Goal: Task Accomplishment & Management: Use online tool/utility

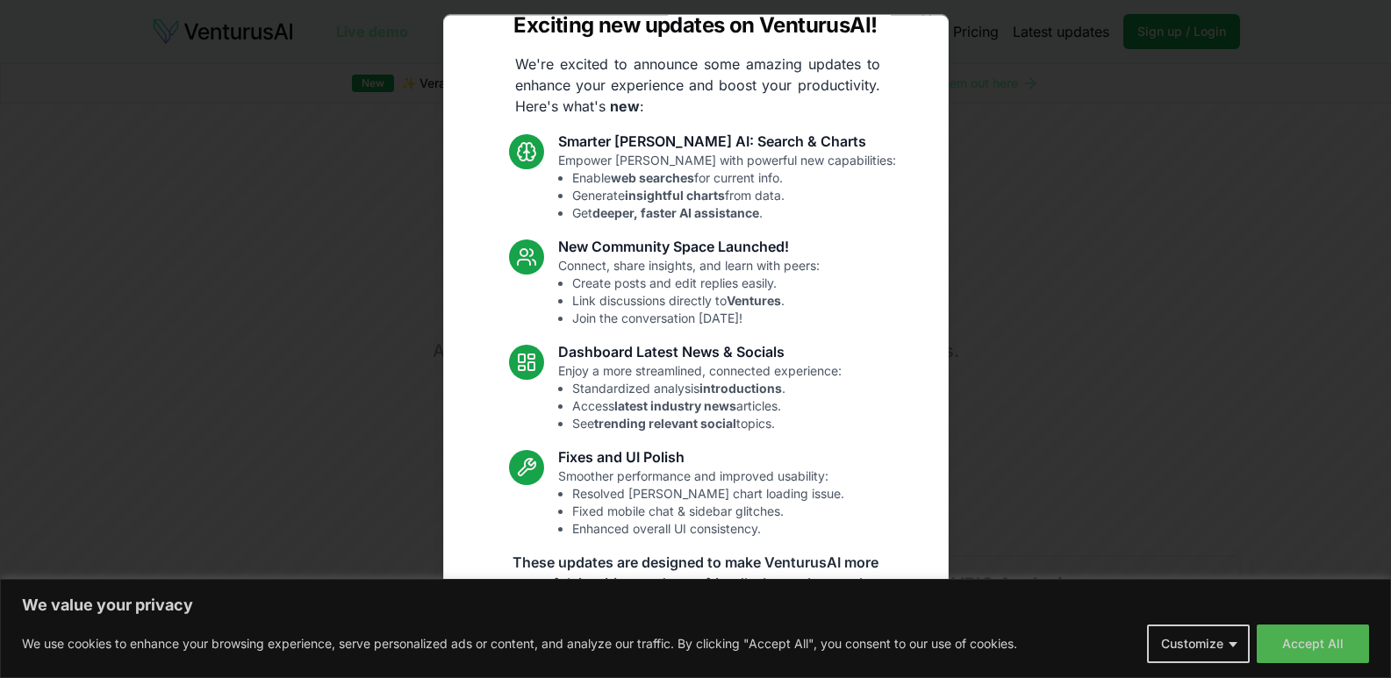
scroll to position [54, 0]
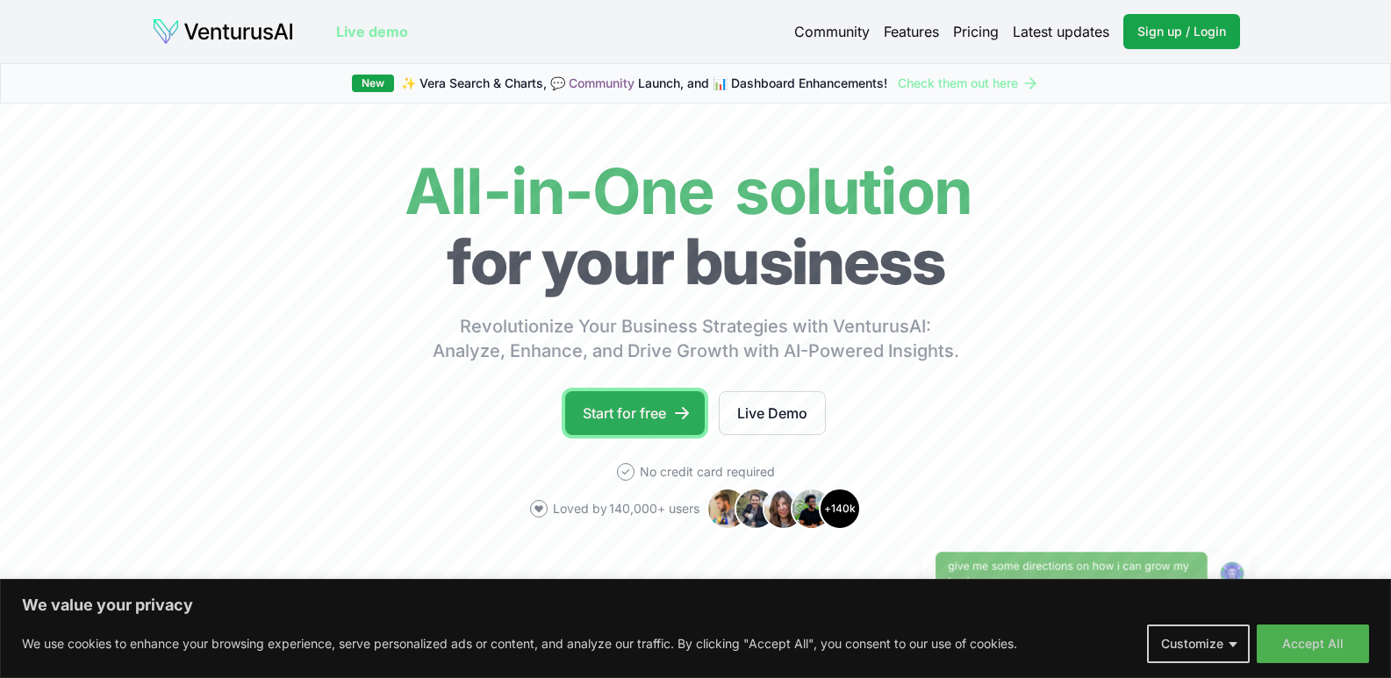
click at [667, 404] on link "Start for free" at bounding box center [635, 413] width 140 height 44
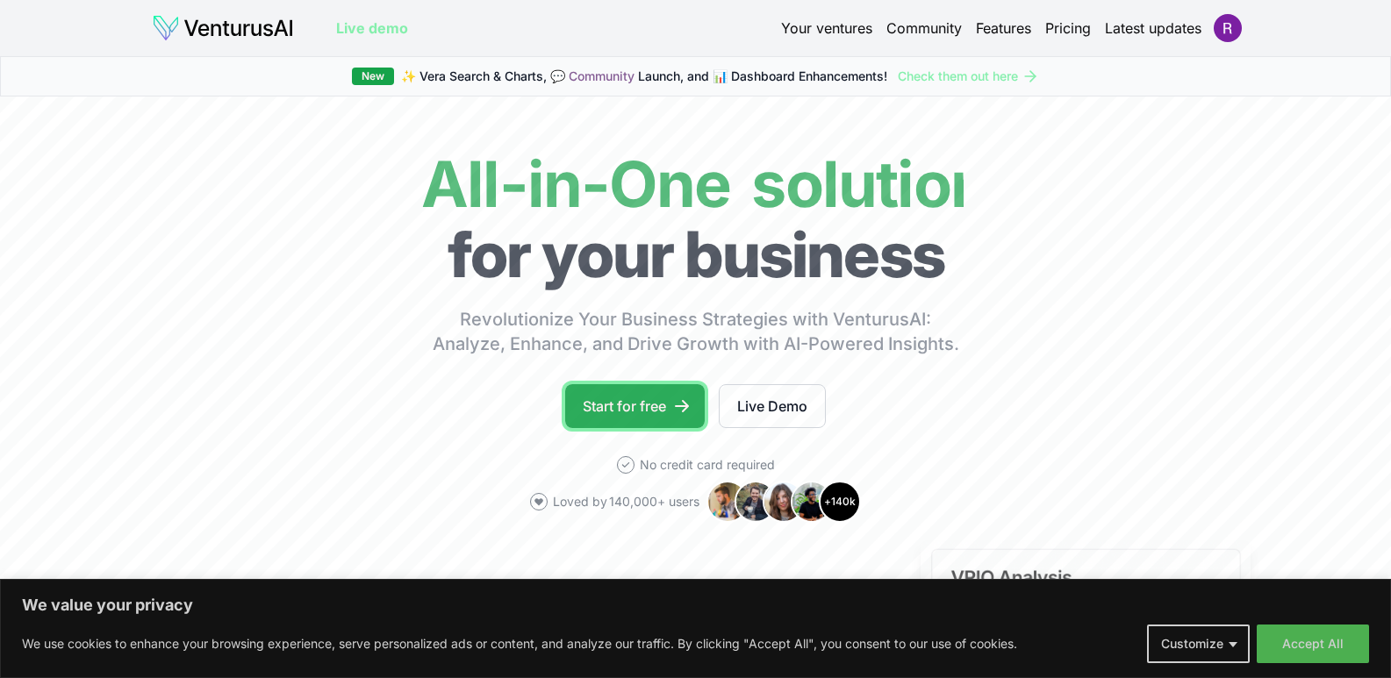
click at [660, 408] on link "Start for free" at bounding box center [635, 406] width 140 height 44
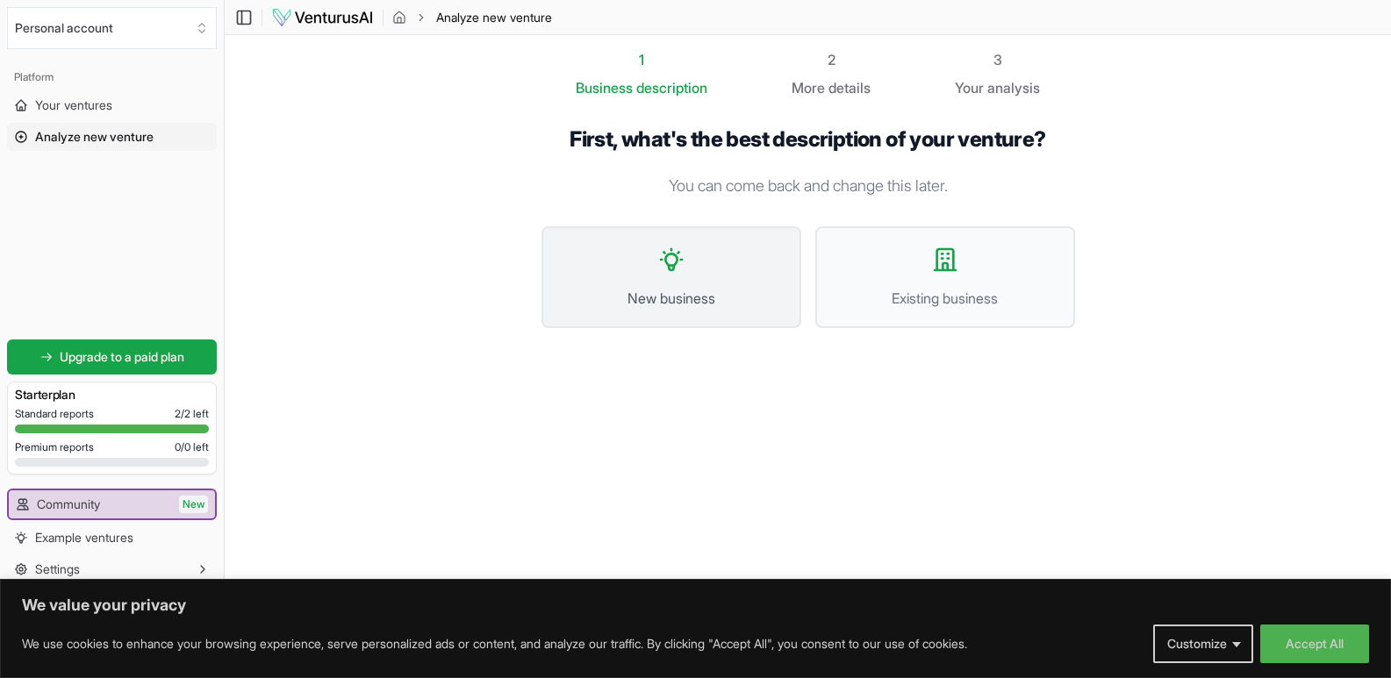
click at [688, 301] on span "New business" at bounding box center [671, 298] width 221 height 21
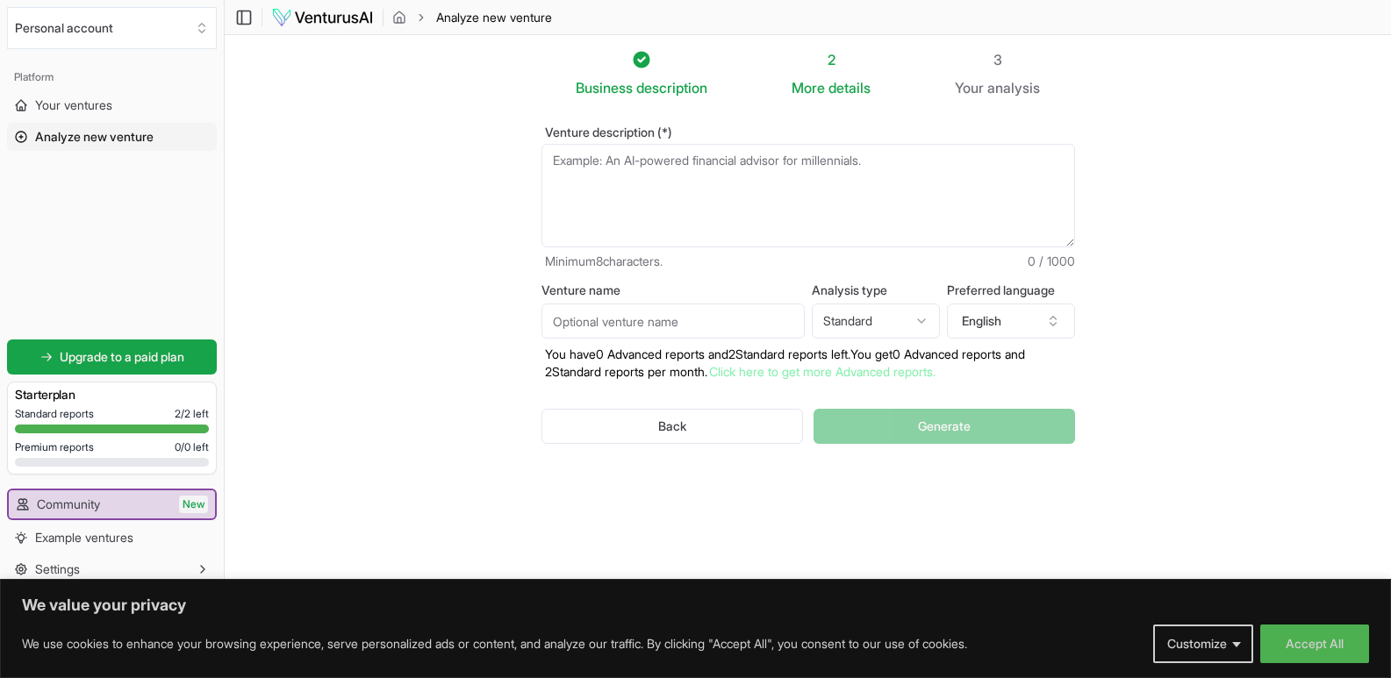
click at [660, 190] on textarea "Venture description (*)" at bounding box center [807, 196] width 533 height 104
click at [1008, 326] on button "English" at bounding box center [1011, 321] width 128 height 35
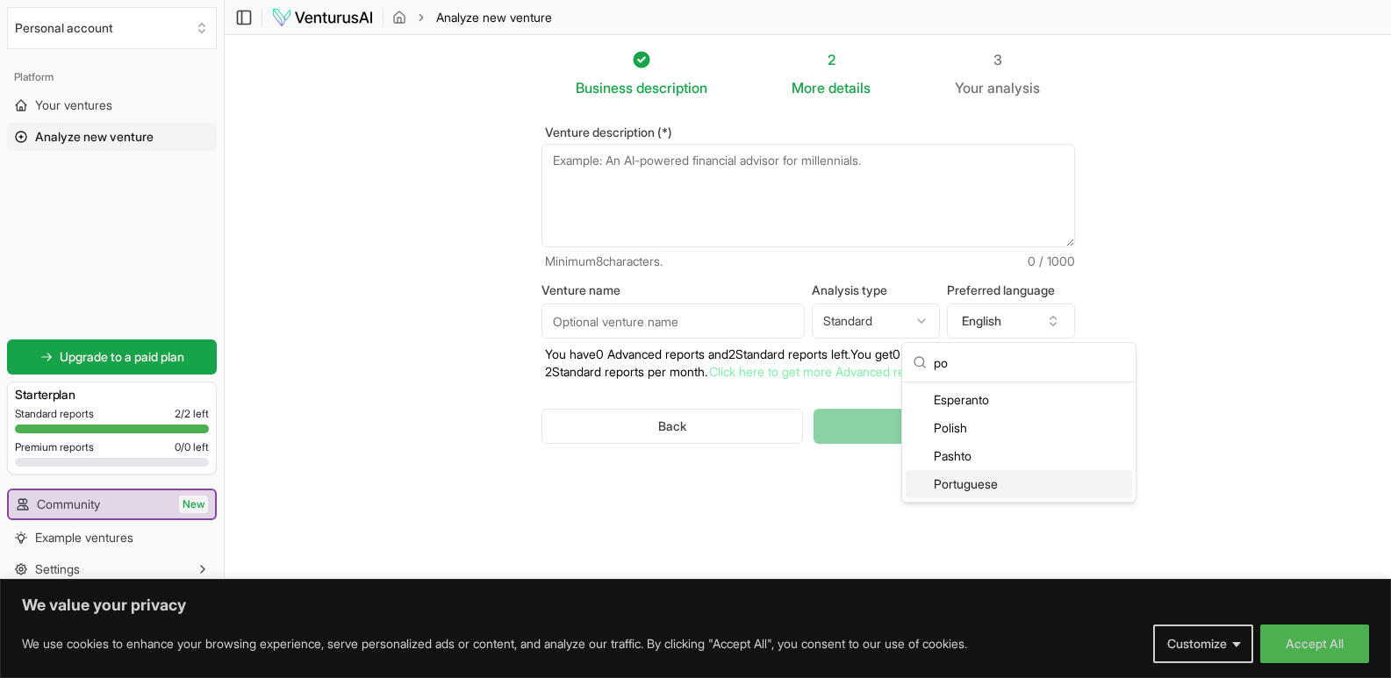
type input "po"
click at [994, 490] on div "Portuguese" at bounding box center [1018, 484] width 226 height 28
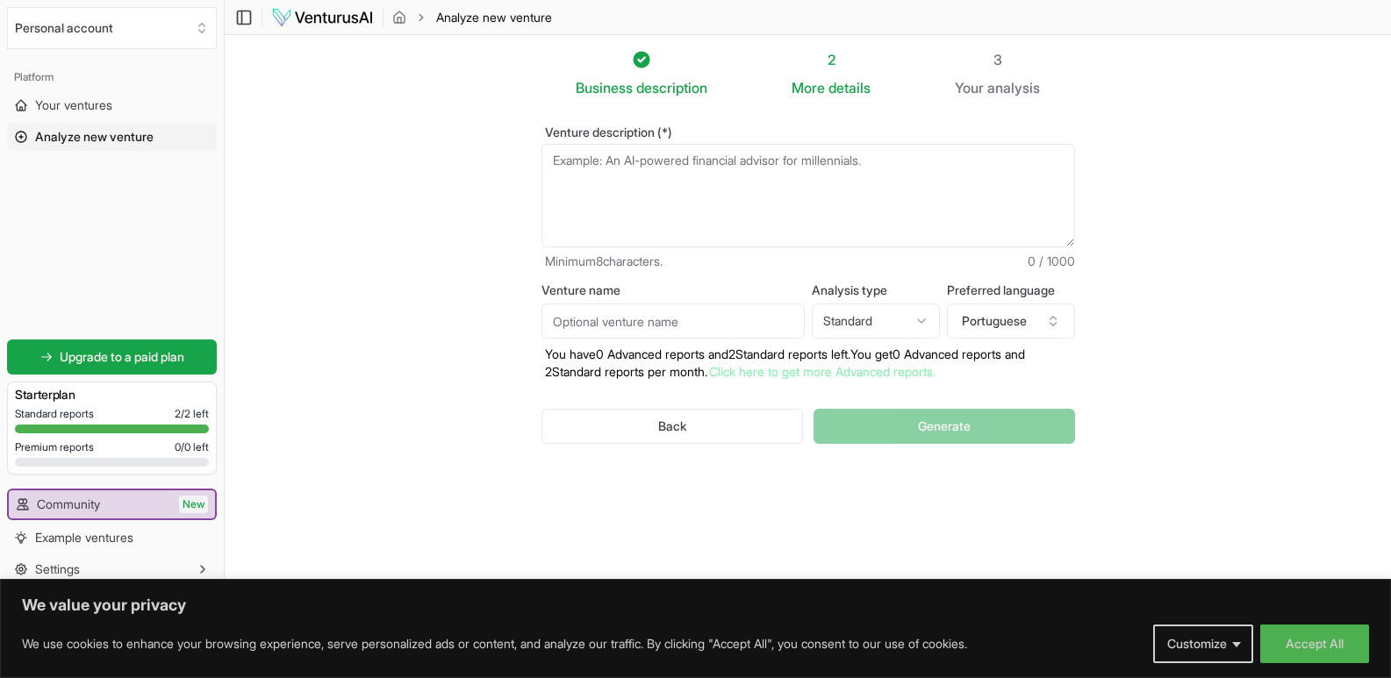
click at [766, 180] on textarea "Venture description (*)" at bounding box center [807, 196] width 533 height 104
type textarea "c"
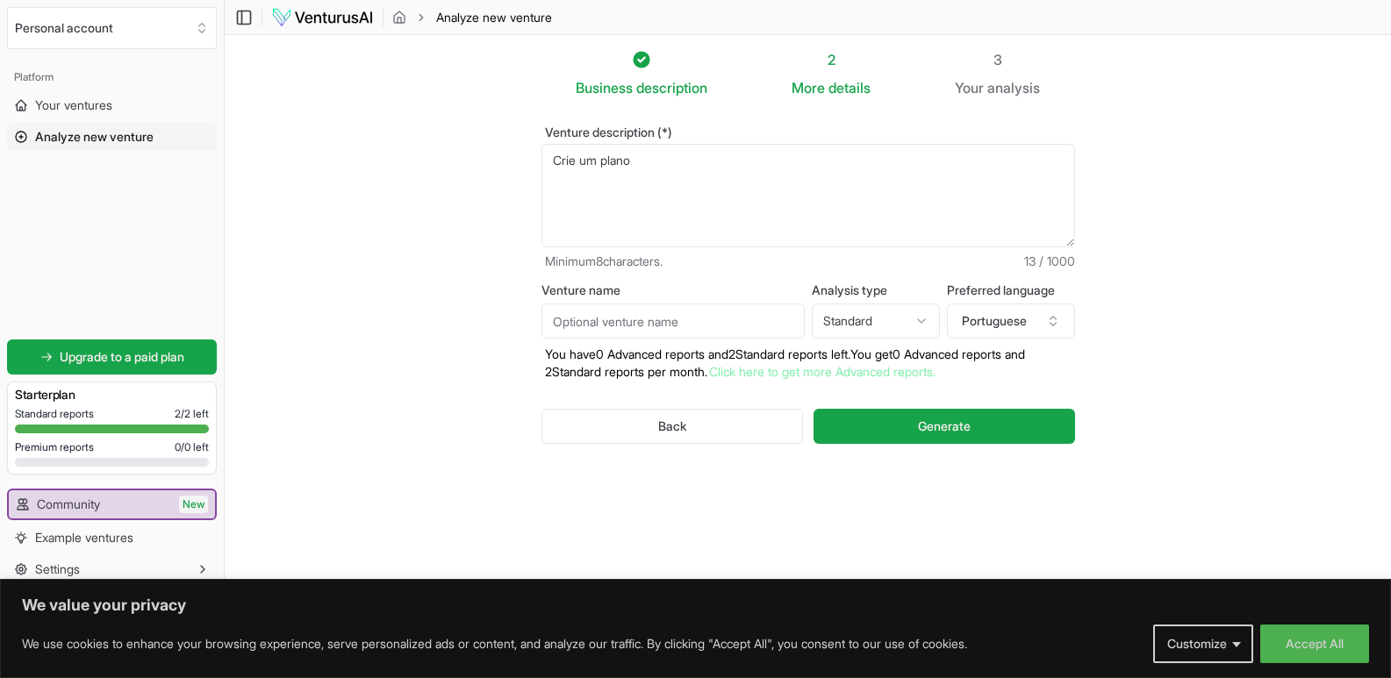
type textarea "Crie um plano"
type textarea "u"
drag, startPoint x: 780, startPoint y: 161, endPoint x: 790, endPoint y: 171, distance: 13.6
click at [790, 171] on textarea "e-commerce de produtos pet com fábricação" at bounding box center [807, 196] width 533 height 104
click at [836, 170] on textarea "e-commerce de produtos pet com fabricação" at bounding box center [807, 196] width 533 height 104
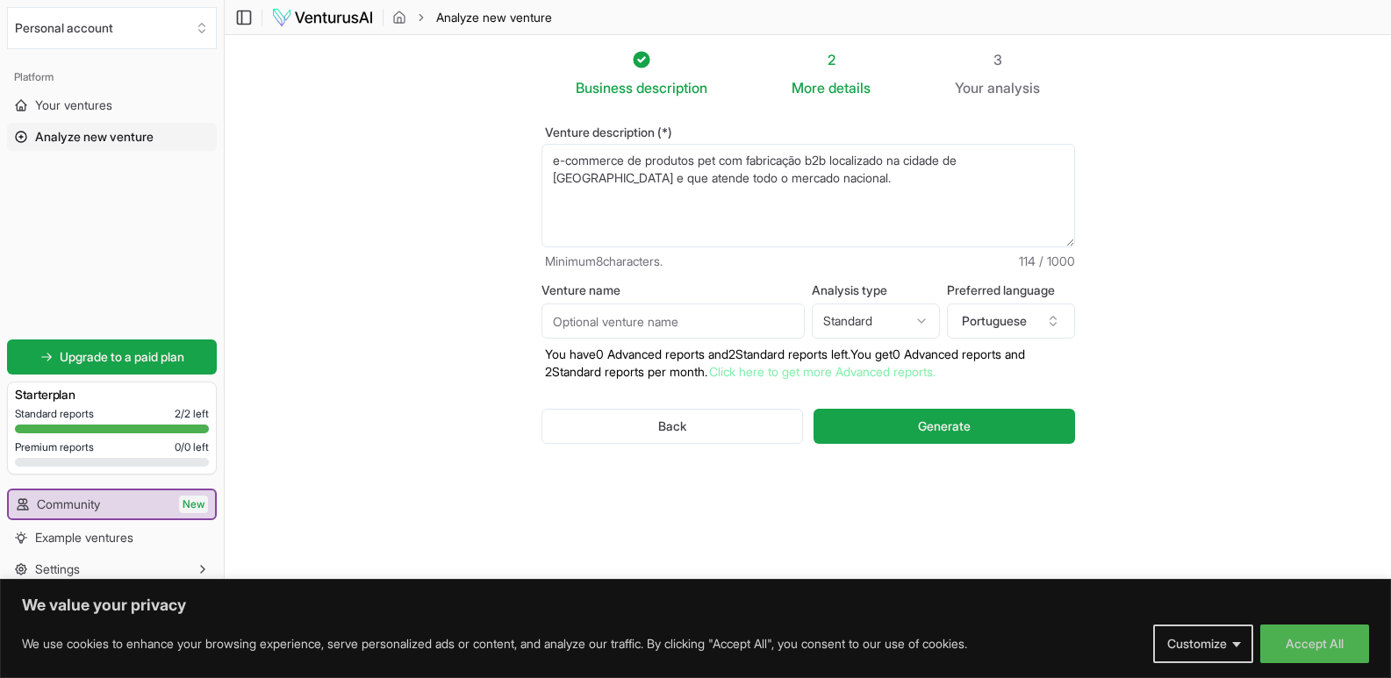
click at [1012, 161] on textarea "e-commerce de produtos pet com fabricação b2b localizado na cidade de [GEOGRAPH…" at bounding box center [807, 196] width 533 height 104
type textarea "e-commerce de produtos pet com fabricação b2b localizado na cidade de [GEOGRAPH…"
click at [610, 314] on input "Venture name" at bounding box center [672, 321] width 263 height 35
type input "Pata & Bigode"
click at [860, 317] on html "We value your privacy We use cookies to enhance your browsing experience, serve…" at bounding box center [695, 339] width 1391 height 678
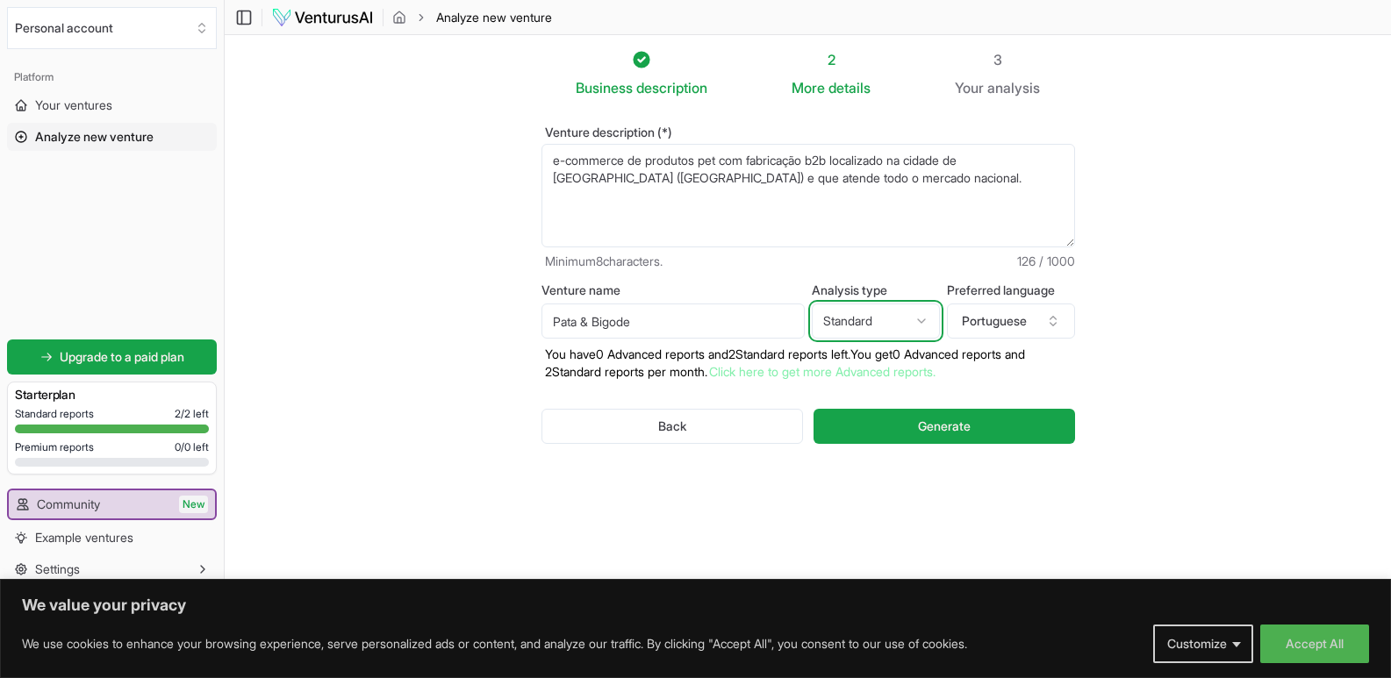
click at [1134, 325] on html "We value your privacy We use cookies to enhance your browsing experience, serve…" at bounding box center [695, 339] width 1391 height 678
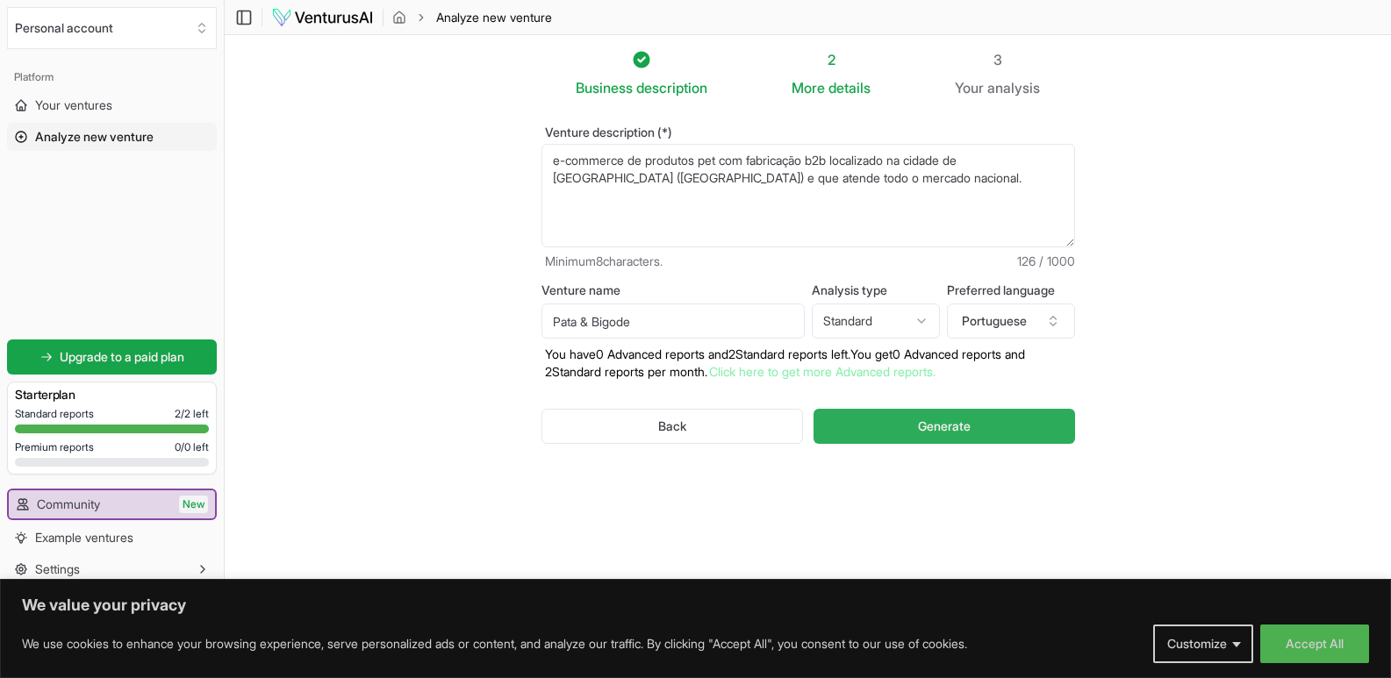
click at [924, 420] on span "Generate" at bounding box center [944, 427] width 53 height 18
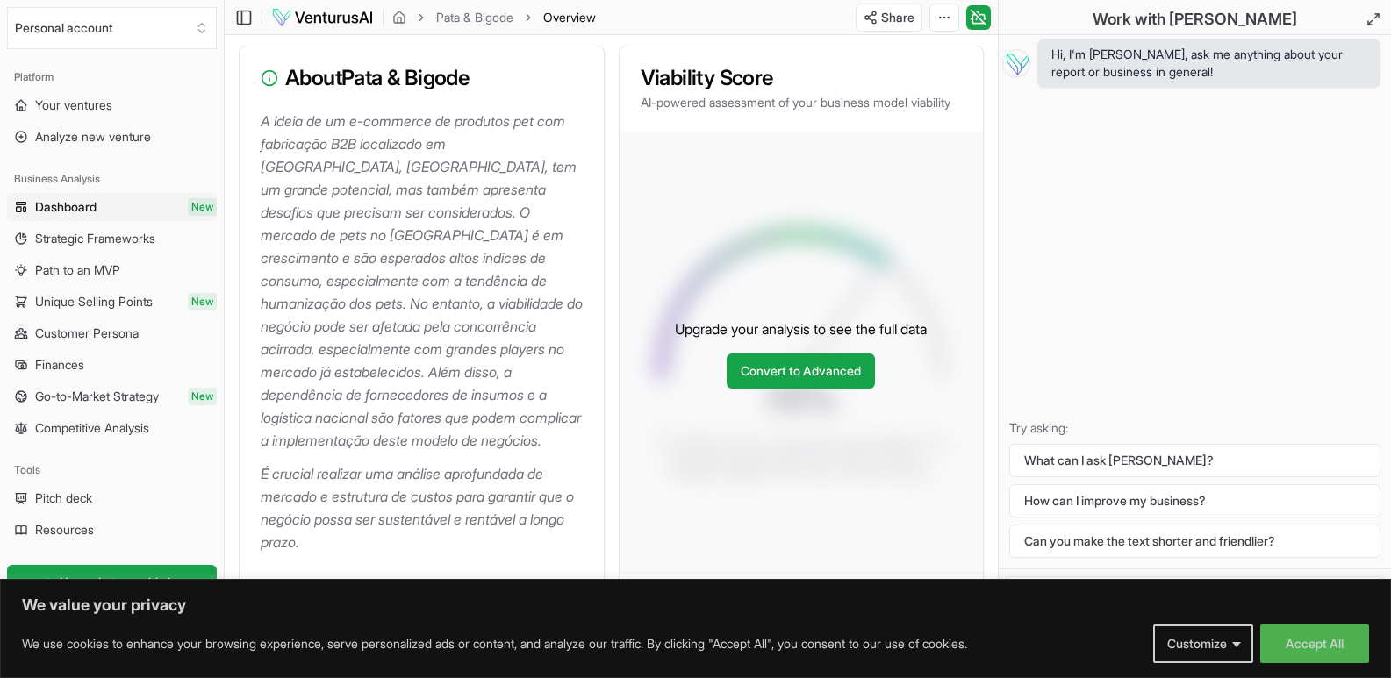
scroll to position [263, 0]
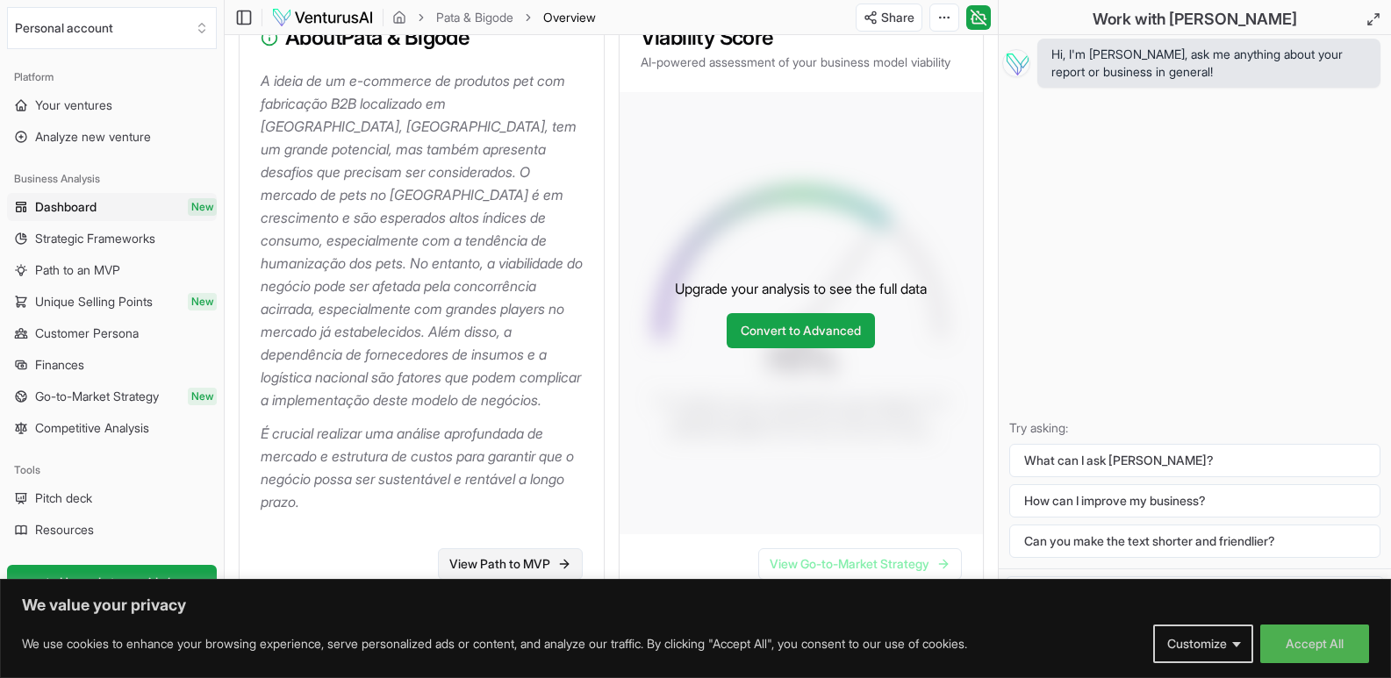
click at [490, 548] on link "View Path to MVP" at bounding box center [510, 564] width 145 height 32
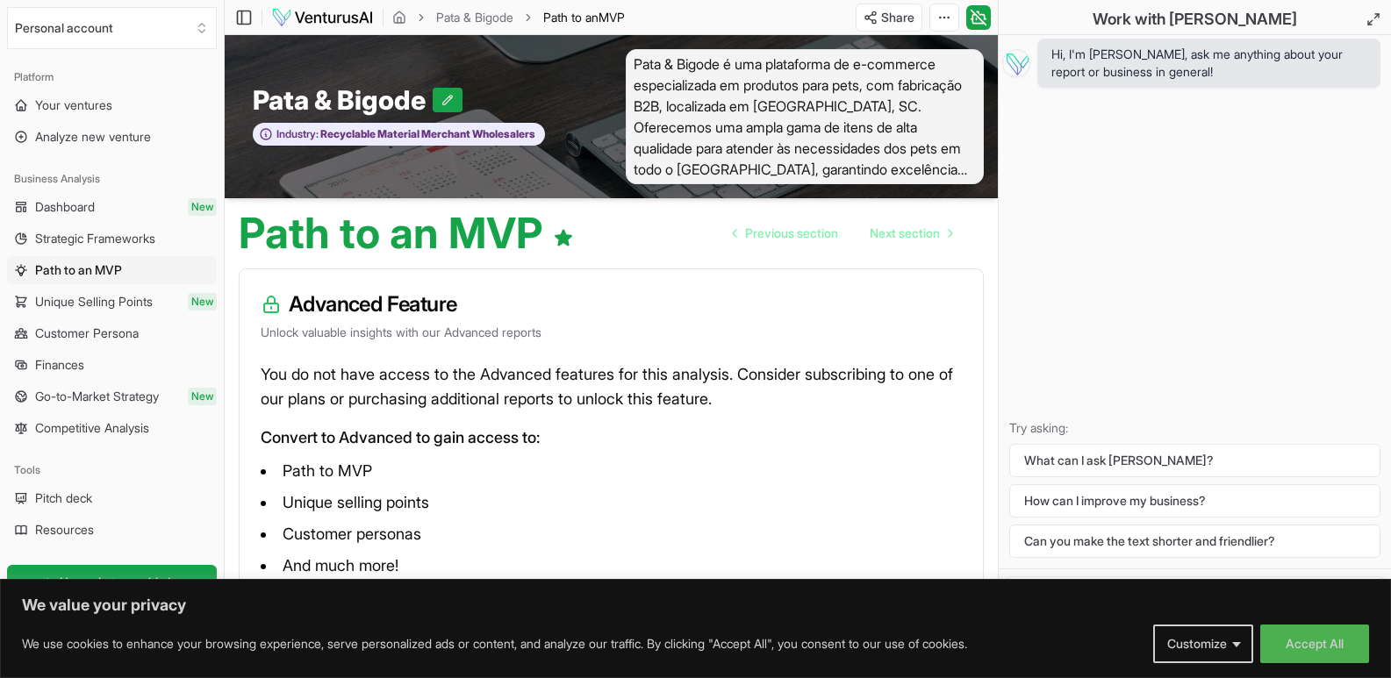
scroll to position [82, 0]
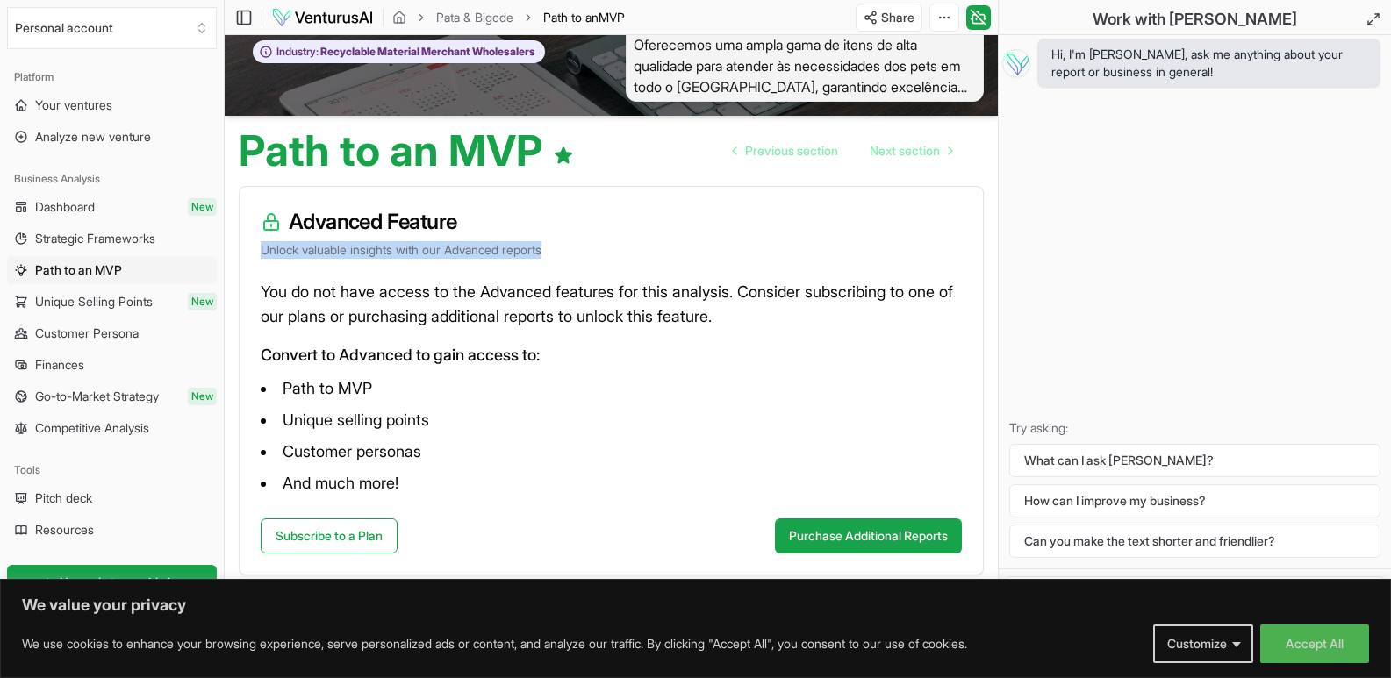
drag, startPoint x: 258, startPoint y: 251, endPoint x: 594, endPoint y: 266, distance: 336.4
click at [594, 266] on div "Advanced Feature Unlock valuable insights with our Advanced reports" at bounding box center [611, 233] width 743 height 93
click at [1315, 632] on button "Accept All" at bounding box center [1314, 644] width 109 height 39
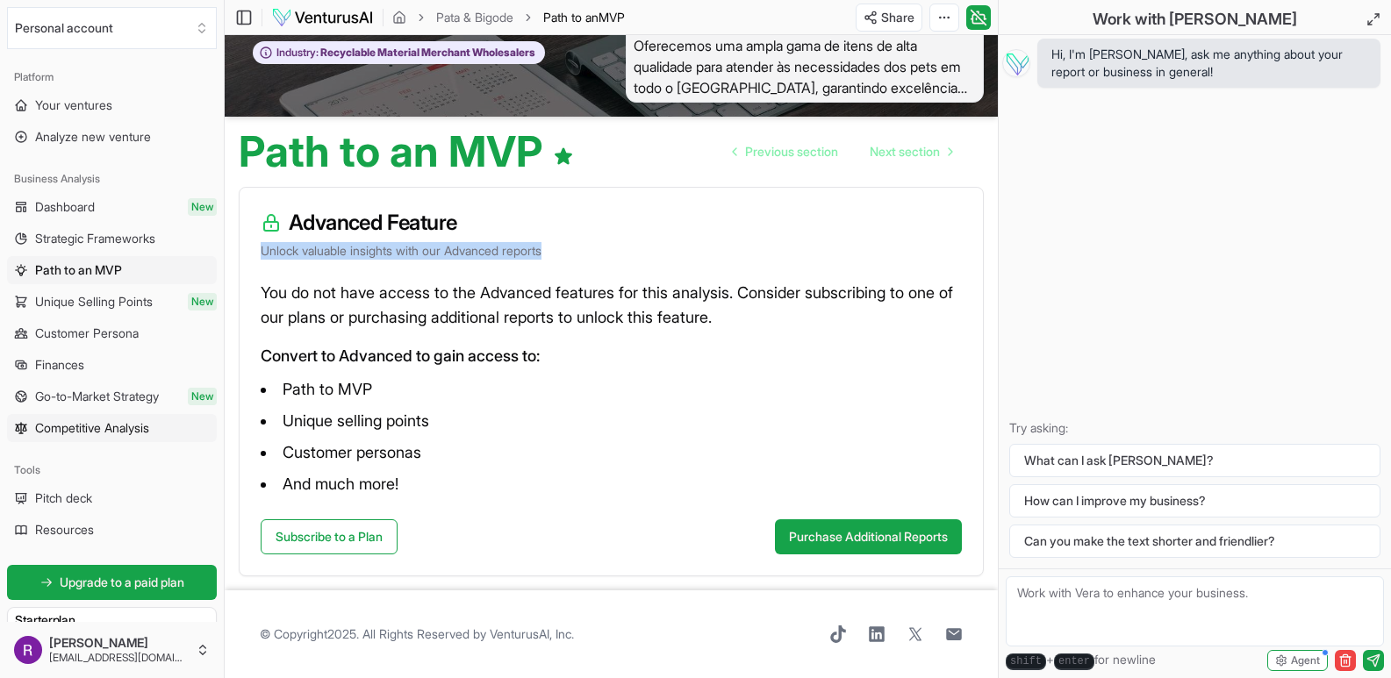
scroll to position [0, 0]
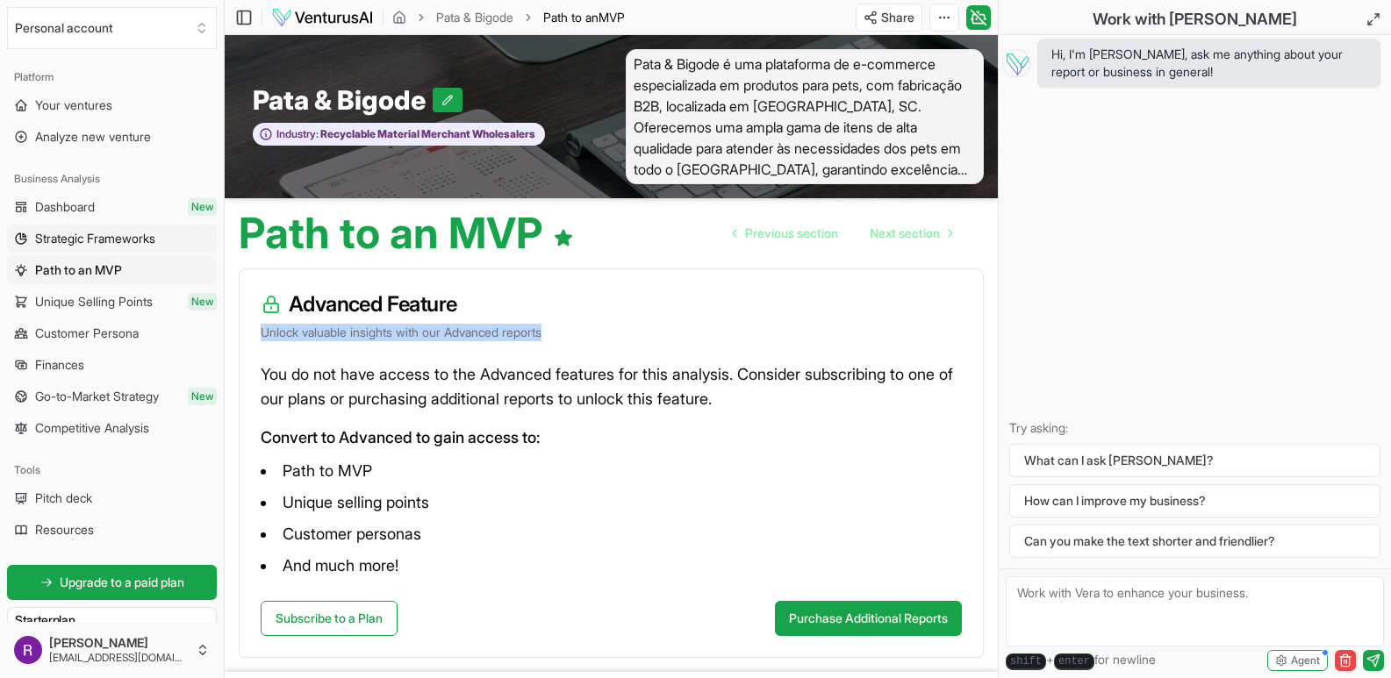
click at [86, 240] on span "Strategic Frameworks" at bounding box center [95, 239] width 120 height 18
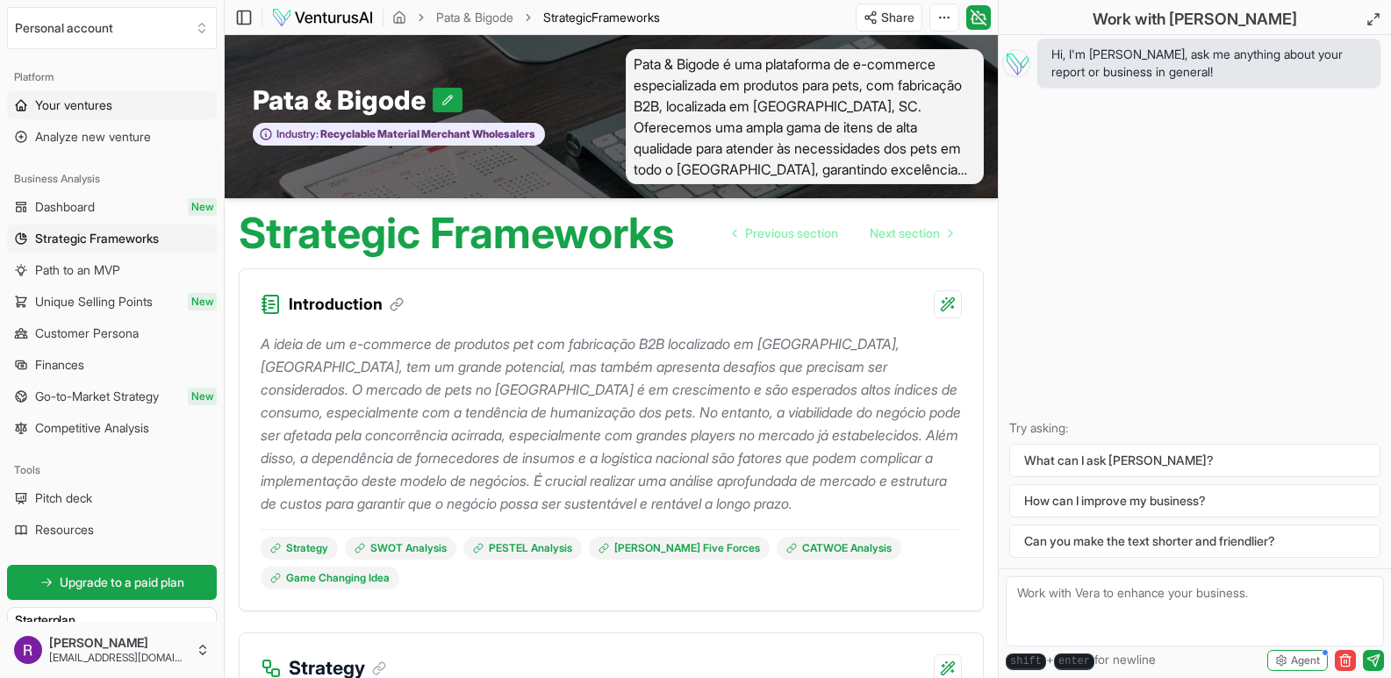
click at [102, 108] on span "Your ventures" at bounding box center [73, 106] width 77 height 18
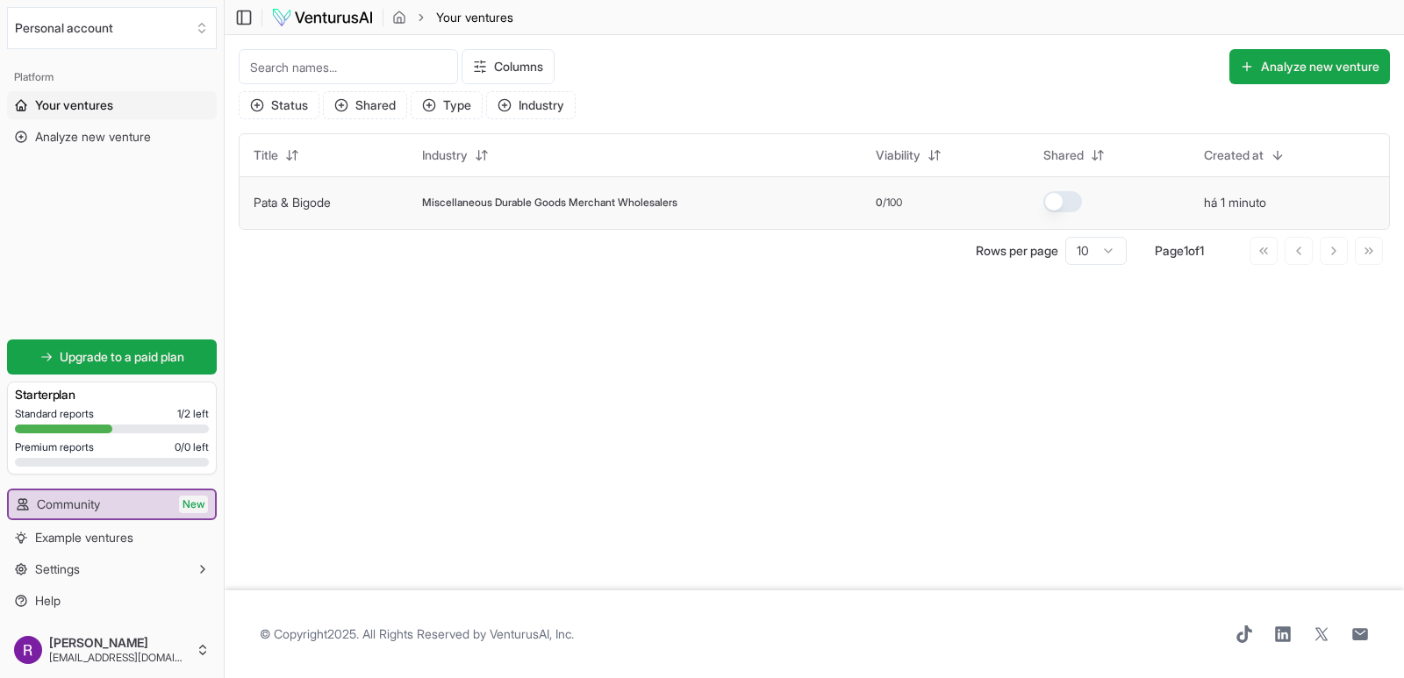
click at [1207, 203] on td "há 1 minuto" at bounding box center [1289, 202] width 199 height 53
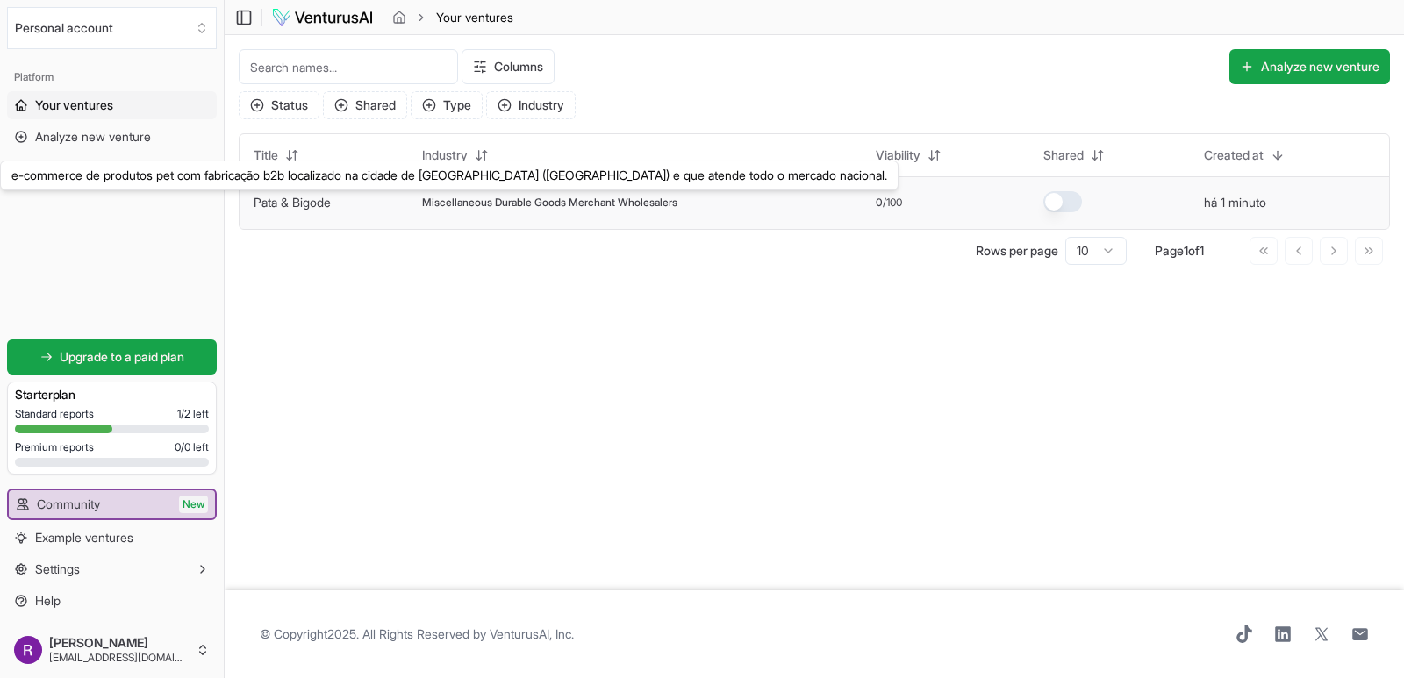
click at [287, 205] on link "Pata & Bigode" at bounding box center [292, 202] width 77 height 15
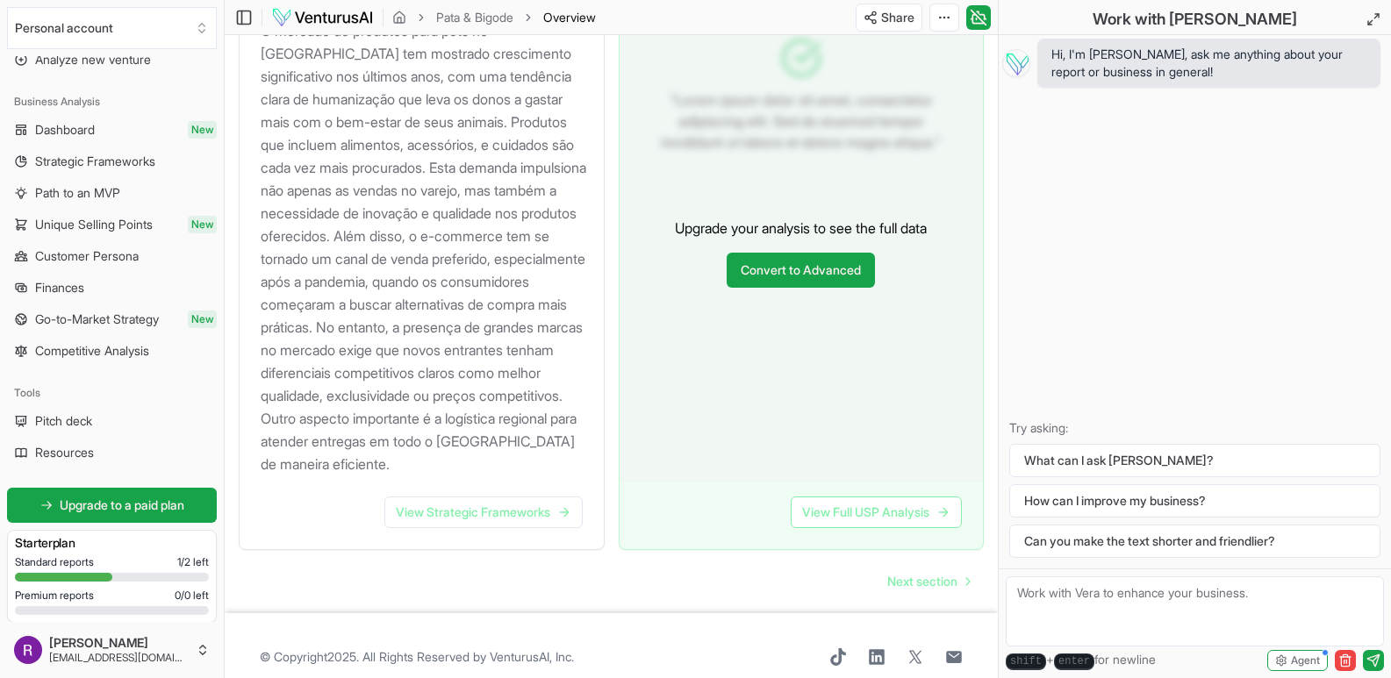
scroll to position [225, 0]
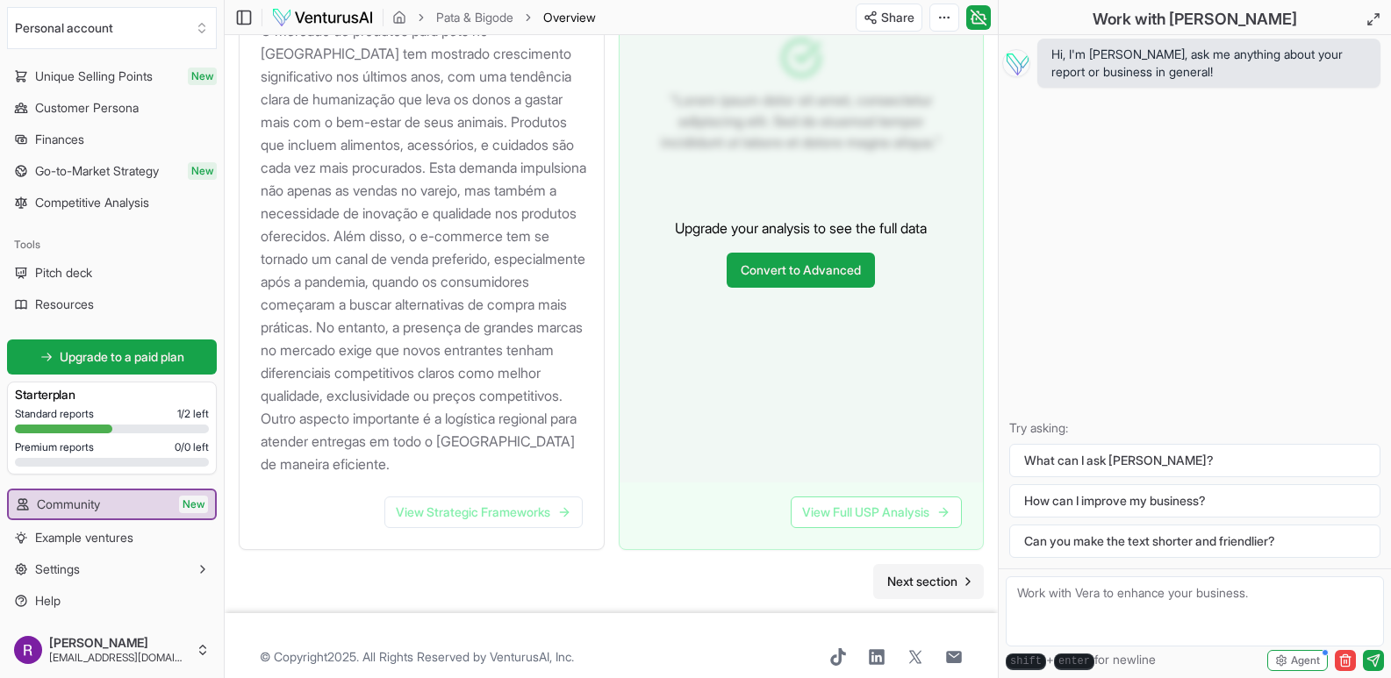
click at [927, 573] on span "Next section" at bounding box center [922, 582] width 70 height 18
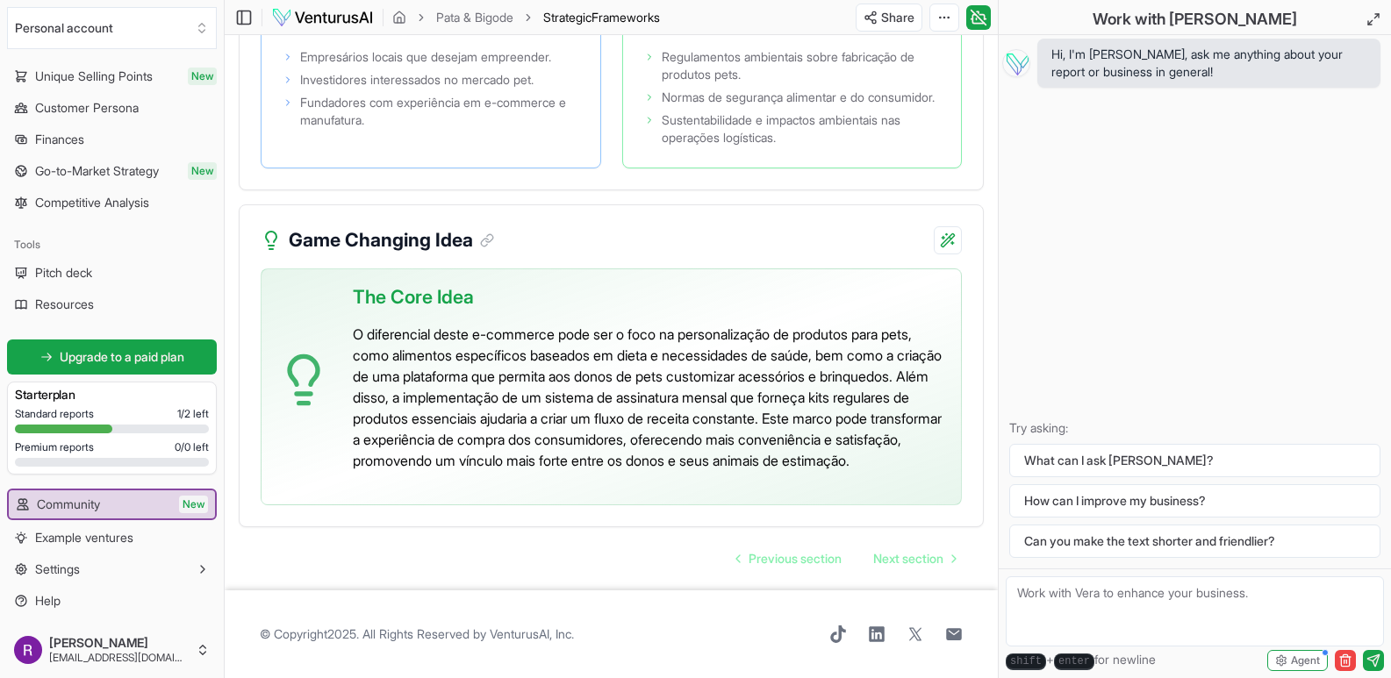
scroll to position [4282, 0]
click at [904, 562] on span "Next section" at bounding box center [908, 559] width 70 height 18
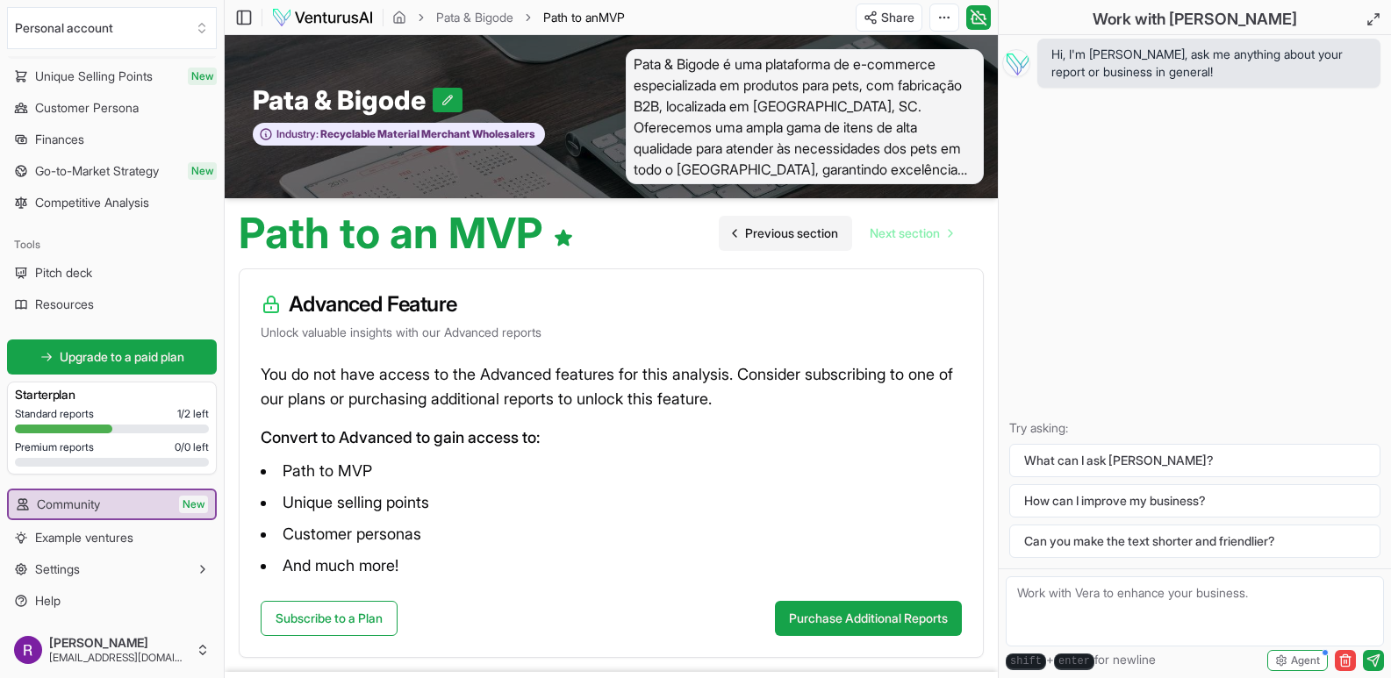
click at [776, 238] on span "Previous section" at bounding box center [791, 234] width 93 height 18
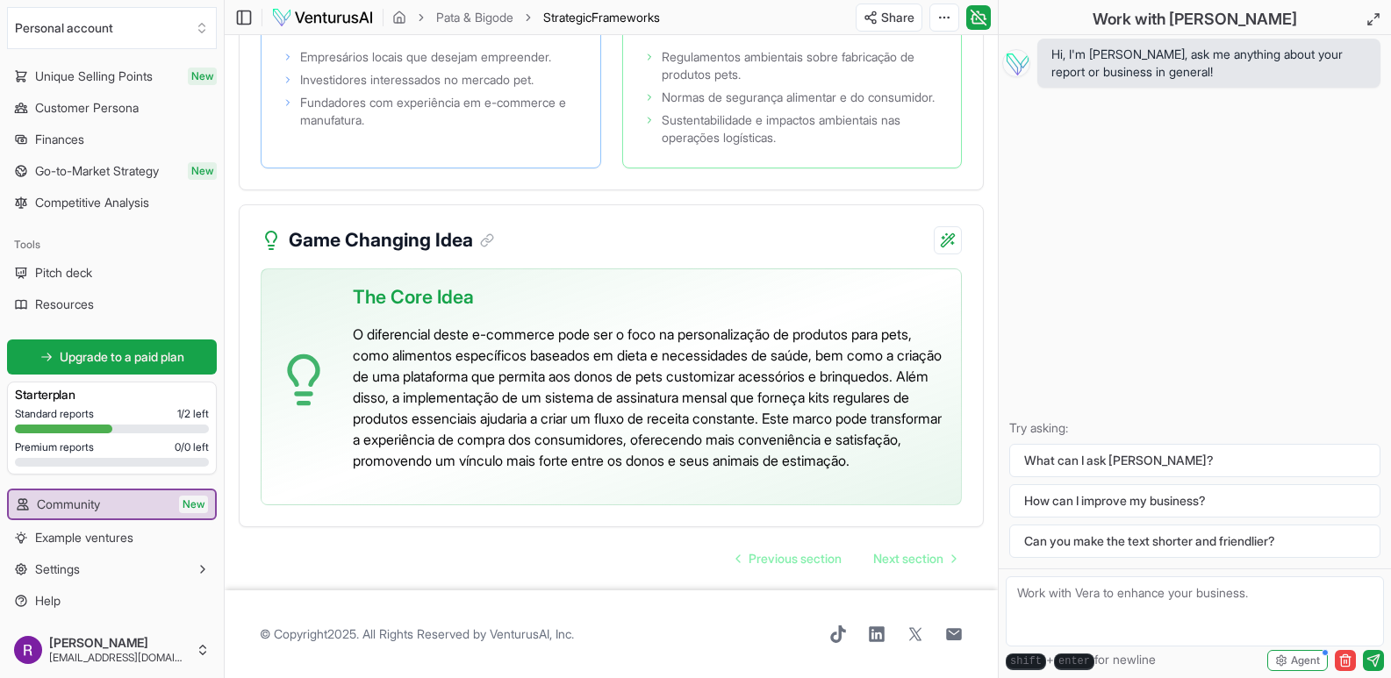
scroll to position [4282, 0]
click at [802, 565] on span "Previous section" at bounding box center [794, 559] width 93 height 18
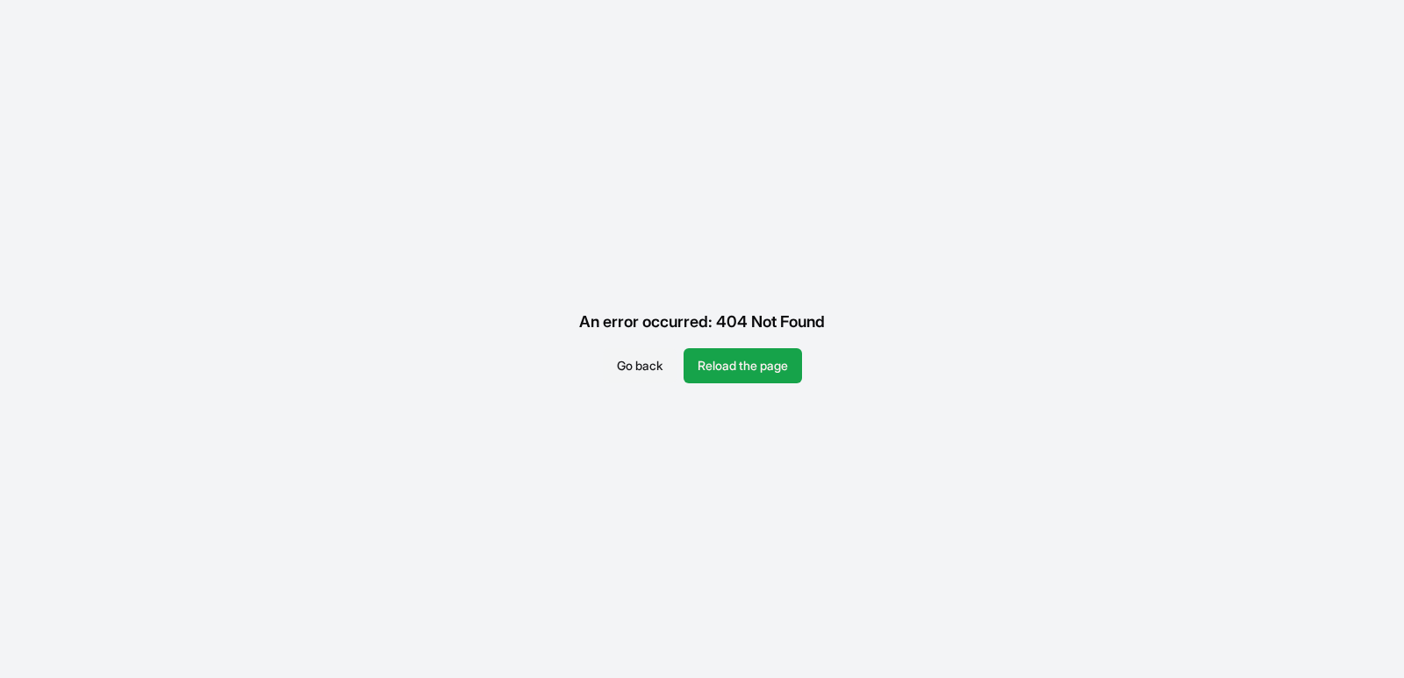
click at [639, 366] on button "Go back" at bounding box center [640, 365] width 74 height 35
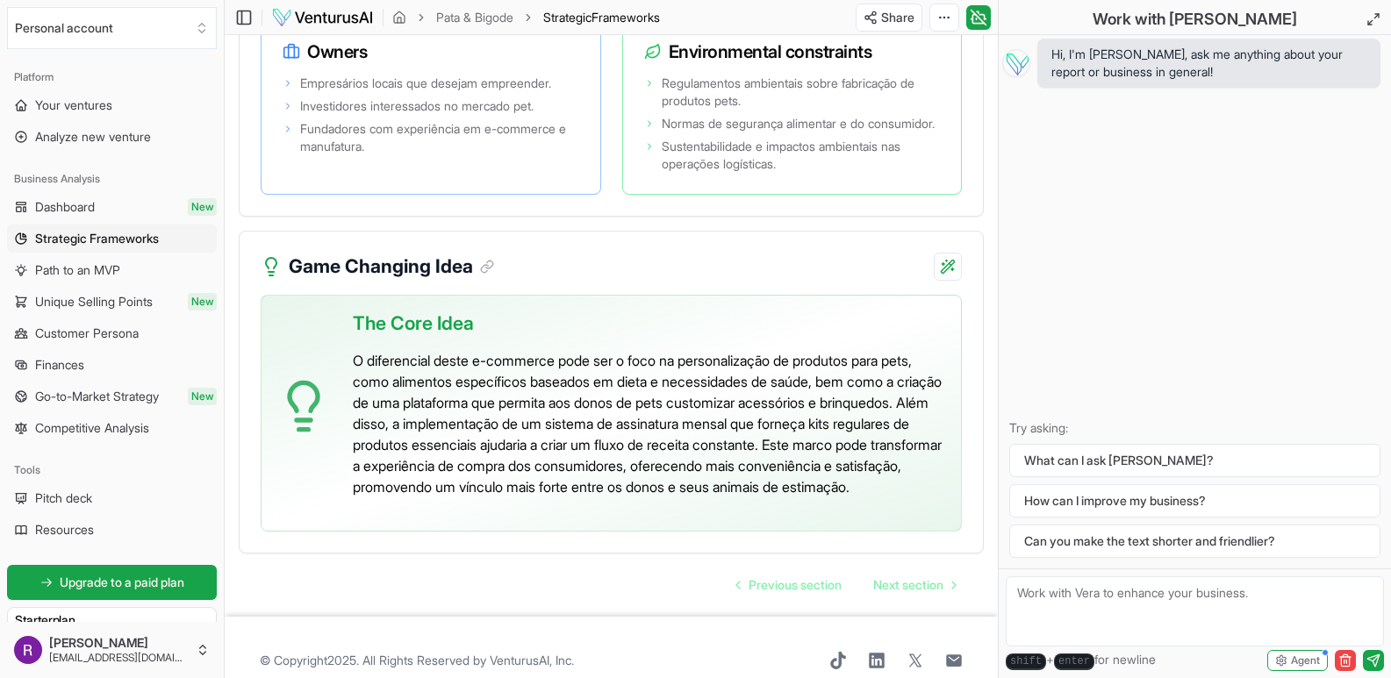
scroll to position [4282, 0]
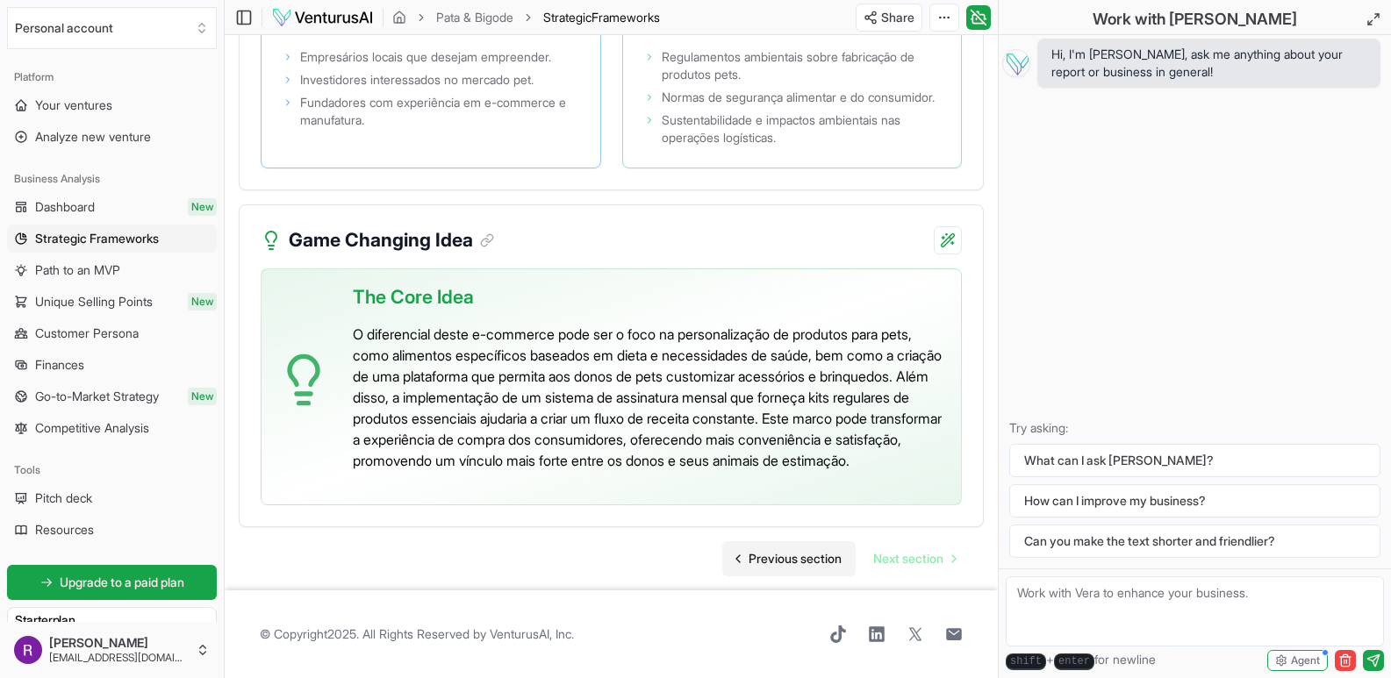
click at [784, 554] on span "Previous section" at bounding box center [794, 559] width 93 height 18
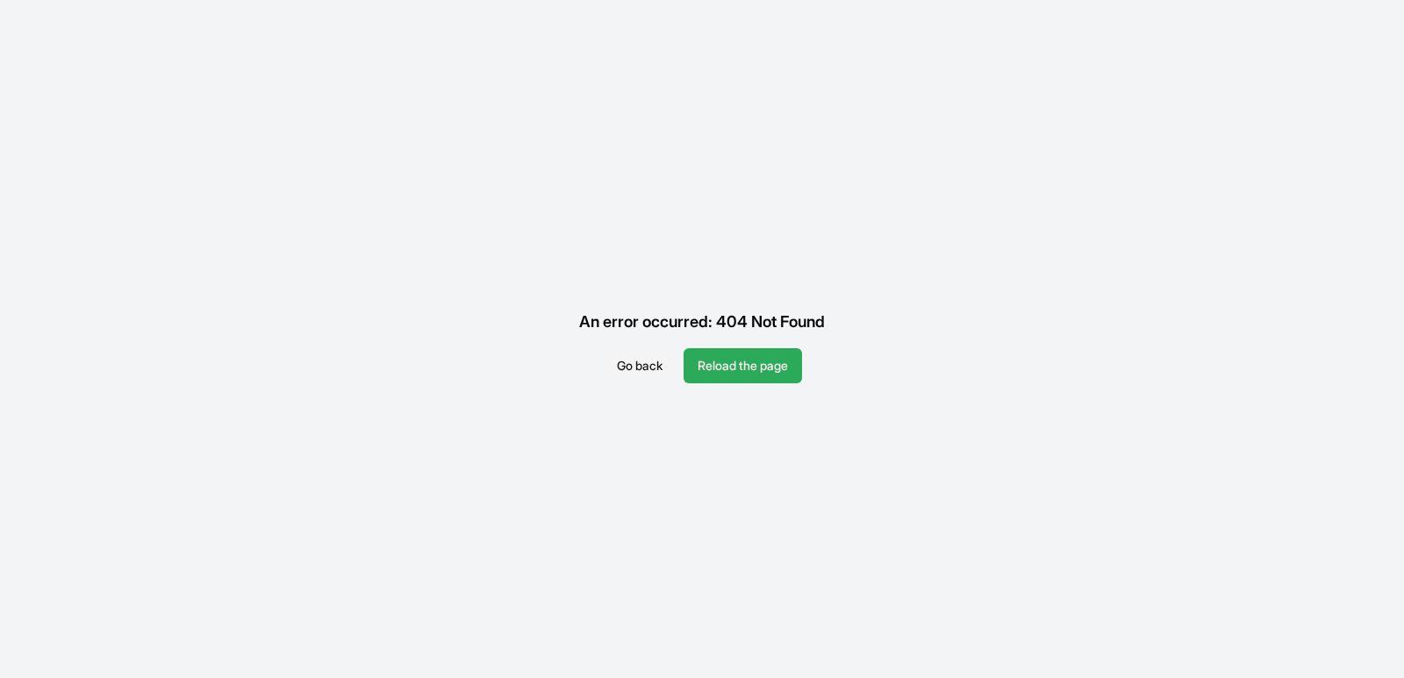
click at [719, 360] on button "Reload the page" at bounding box center [742, 365] width 118 height 35
click at [615, 362] on button "Go back" at bounding box center [640, 365] width 74 height 35
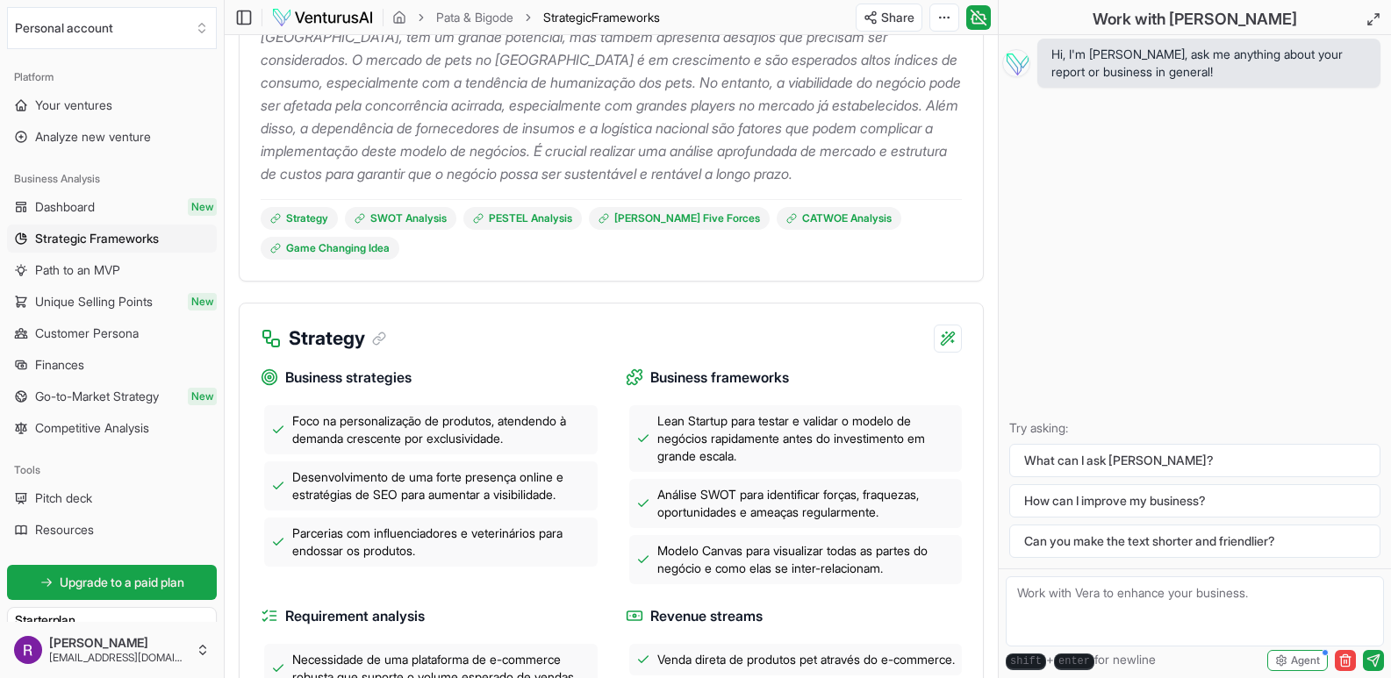
scroll to position [175, 0]
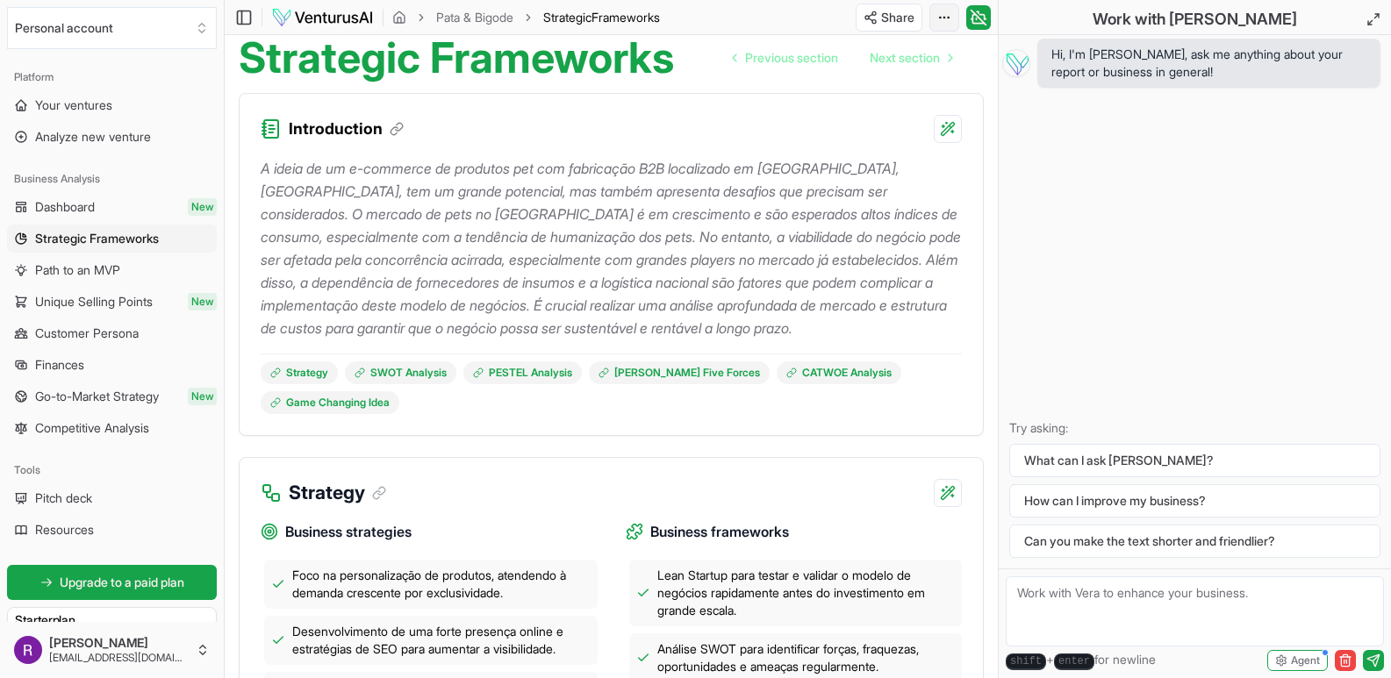
click at [939, 18] on html "Personal account Platform Your ventures Analyze new venture Business Analysis D…" at bounding box center [695, 164] width 1391 height 678
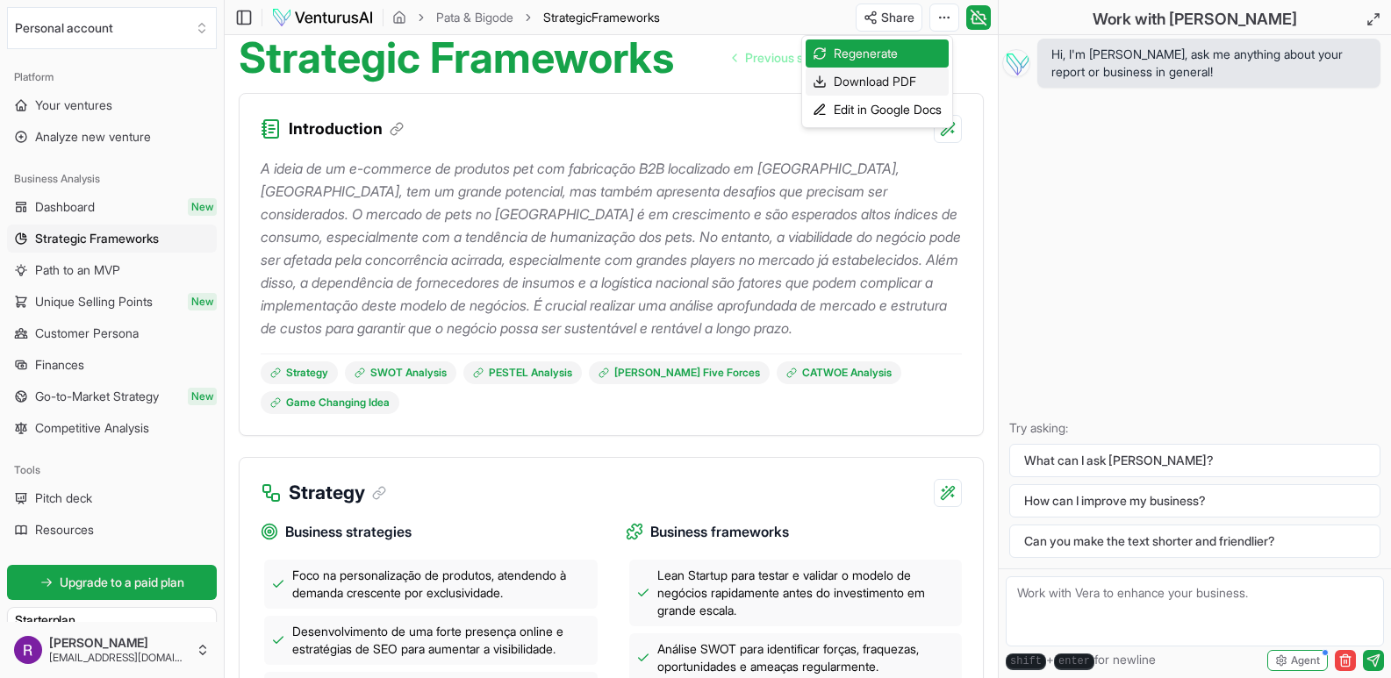
click at [857, 80] on div "Download PDF" at bounding box center [876, 82] width 143 height 28
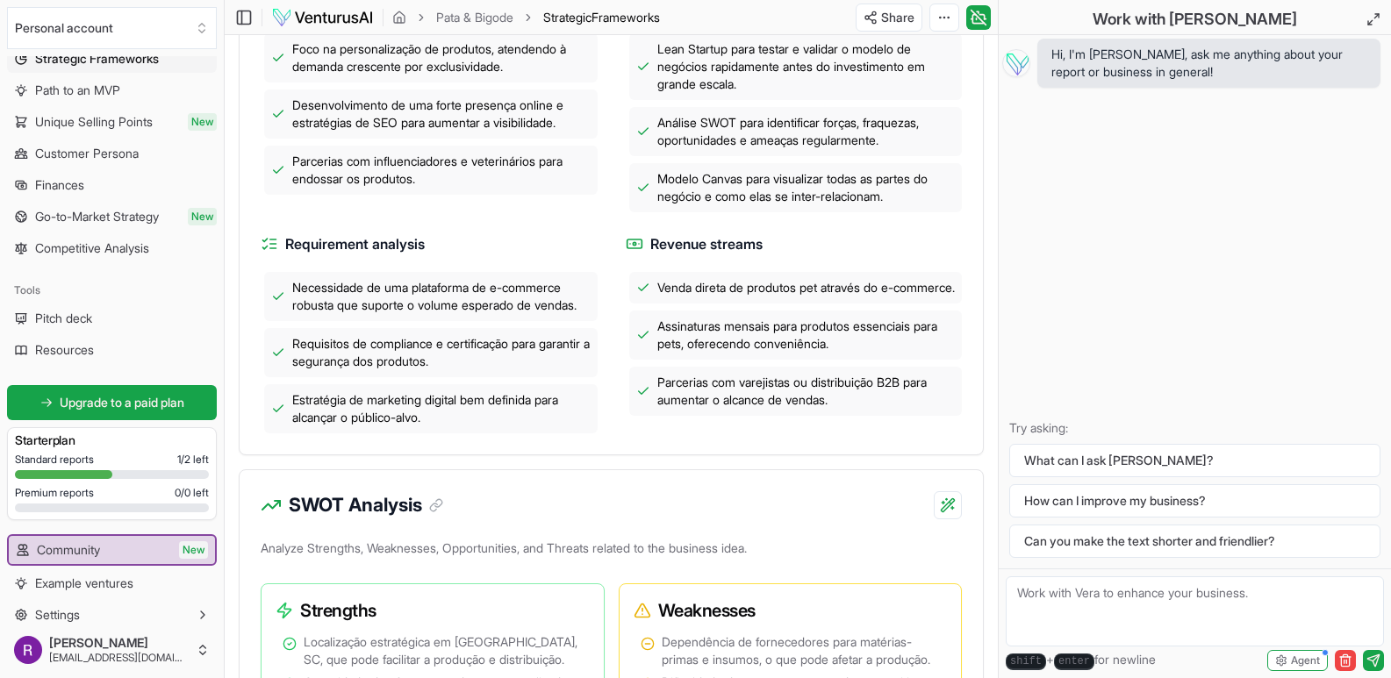
scroll to position [225, 0]
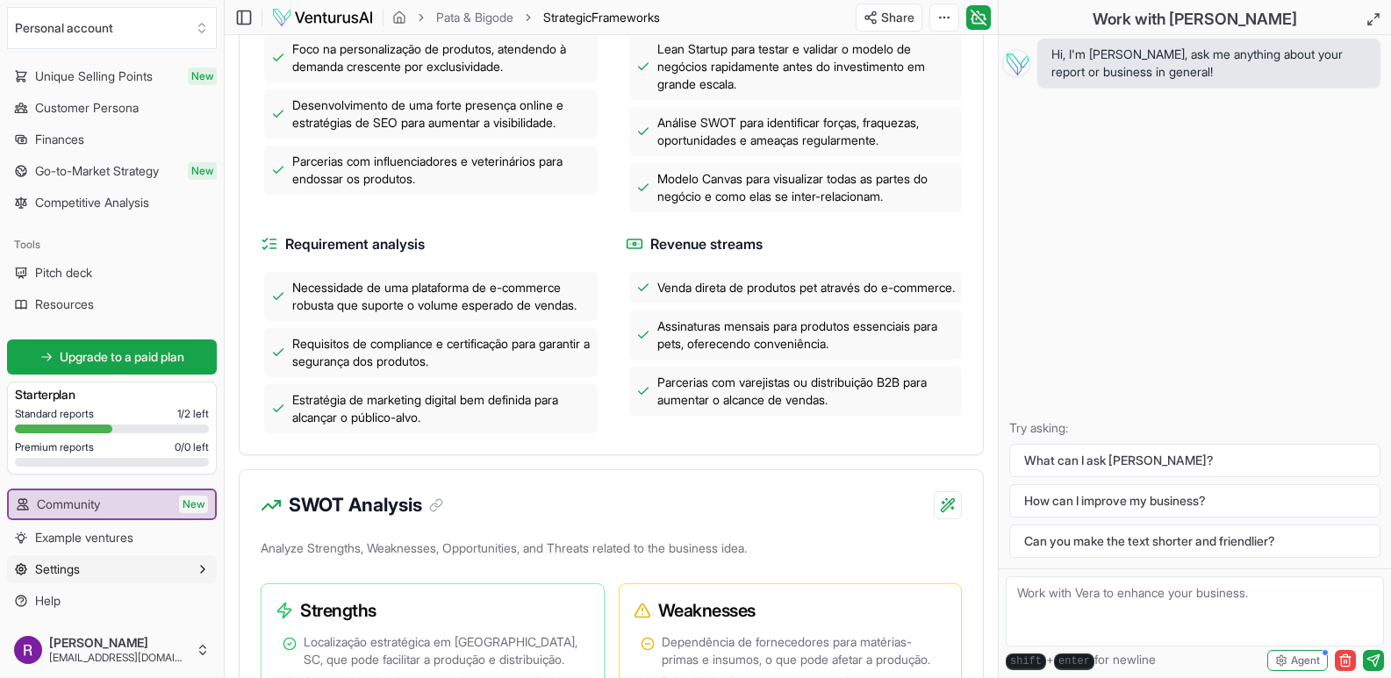
click at [96, 574] on button "Settings" at bounding box center [112, 569] width 210 height 28
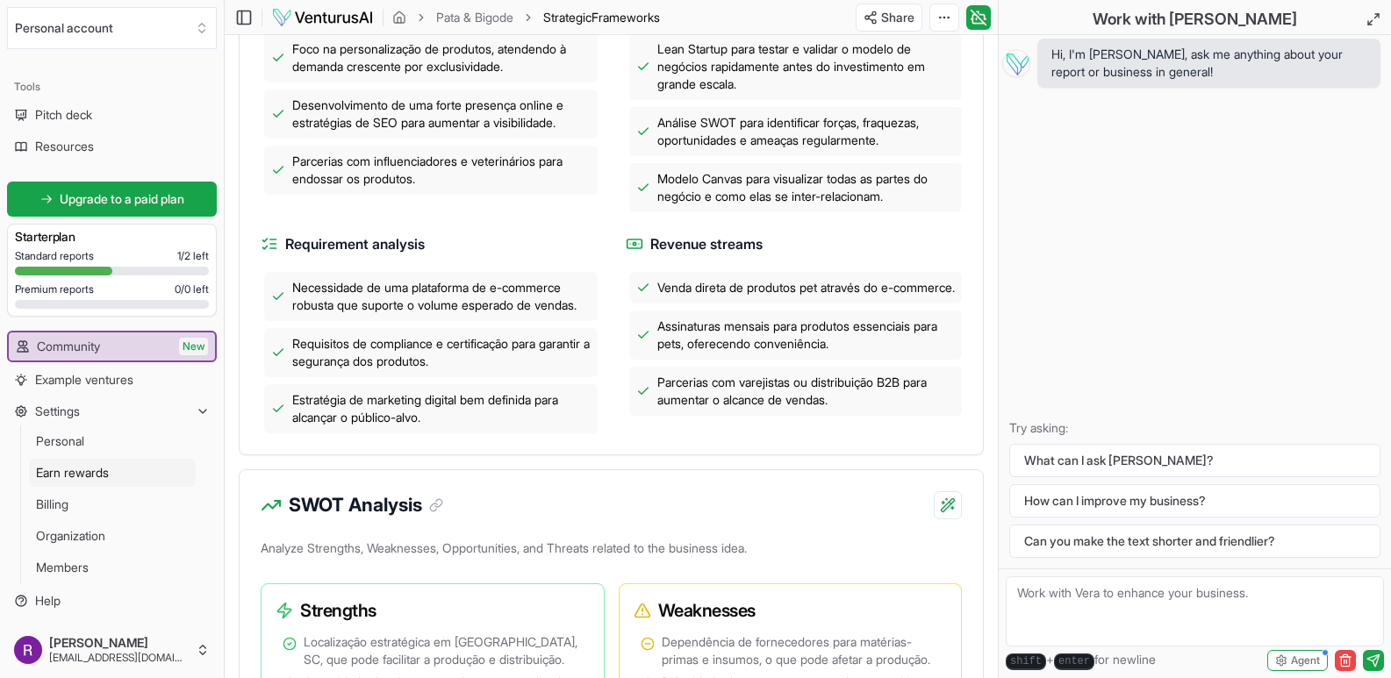
scroll to position [790, 0]
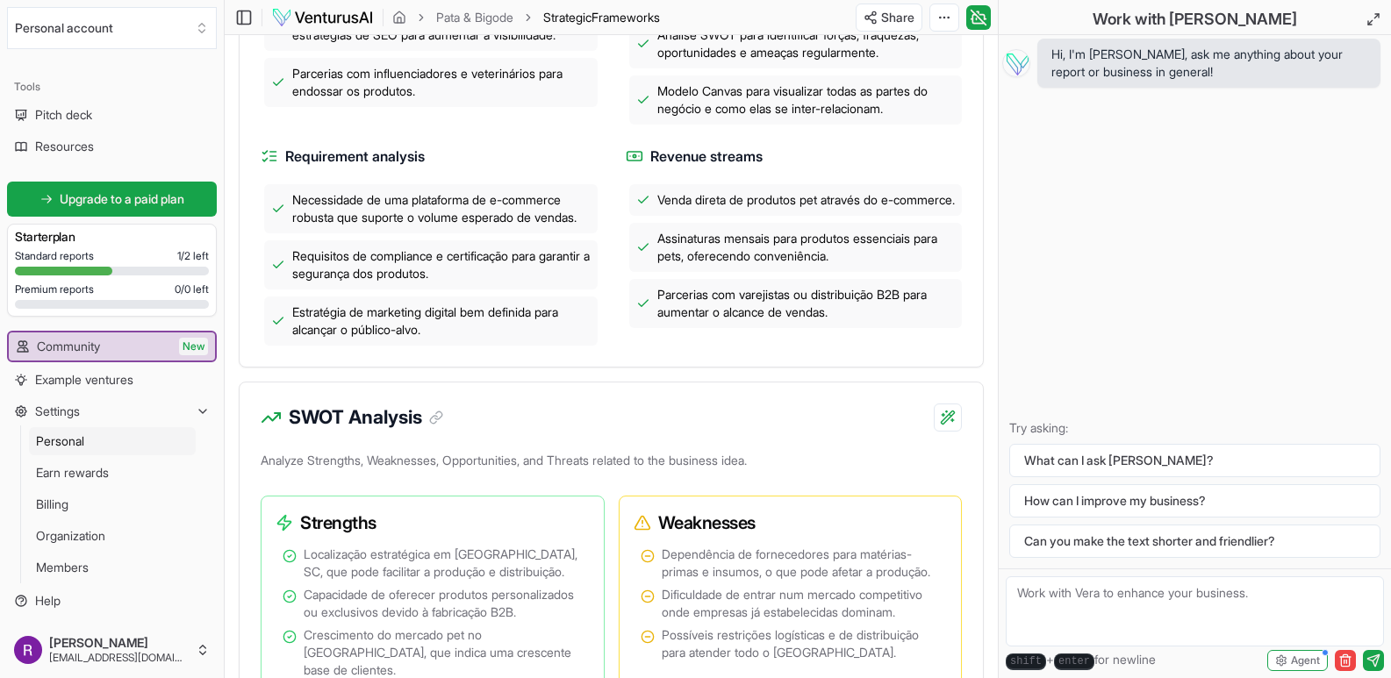
click at [68, 446] on span "Personal" at bounding box center [60, 442] width 48 height 18
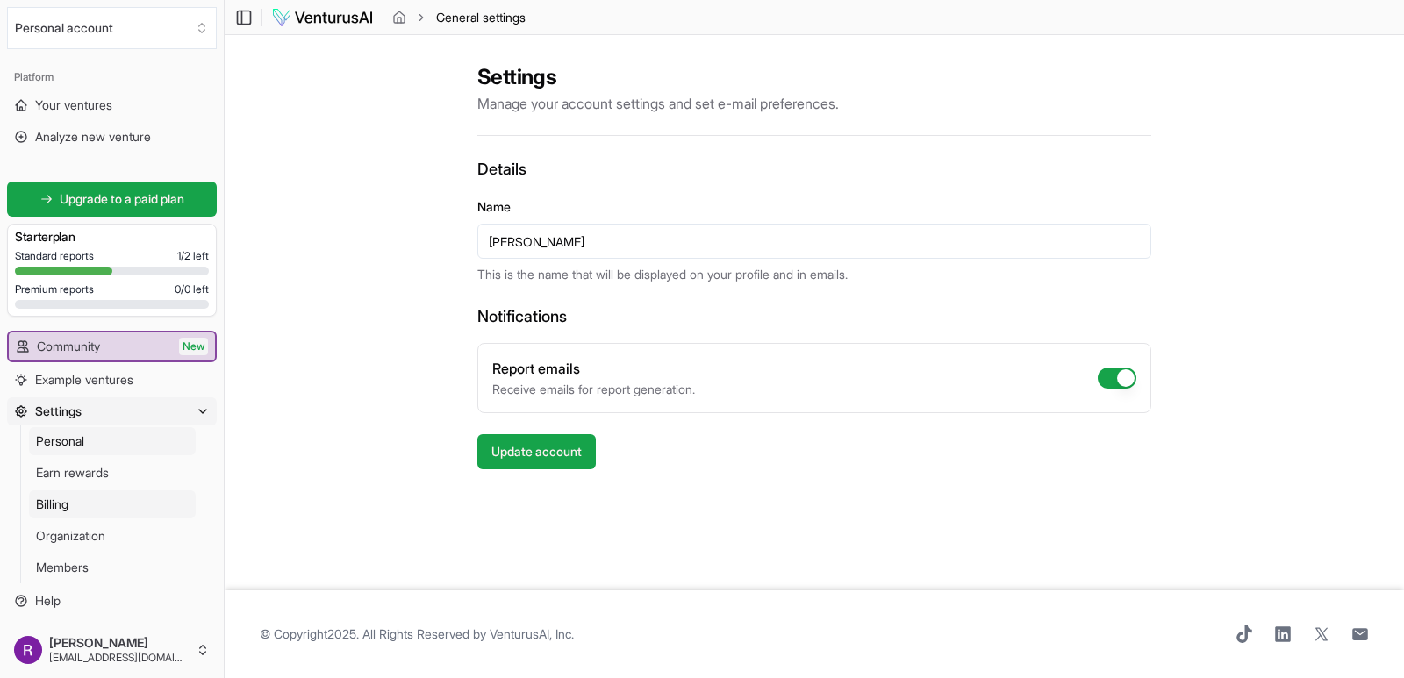
click at [65, 512] on span "Billing" at bounding box center [52, 505] width 32 height 18
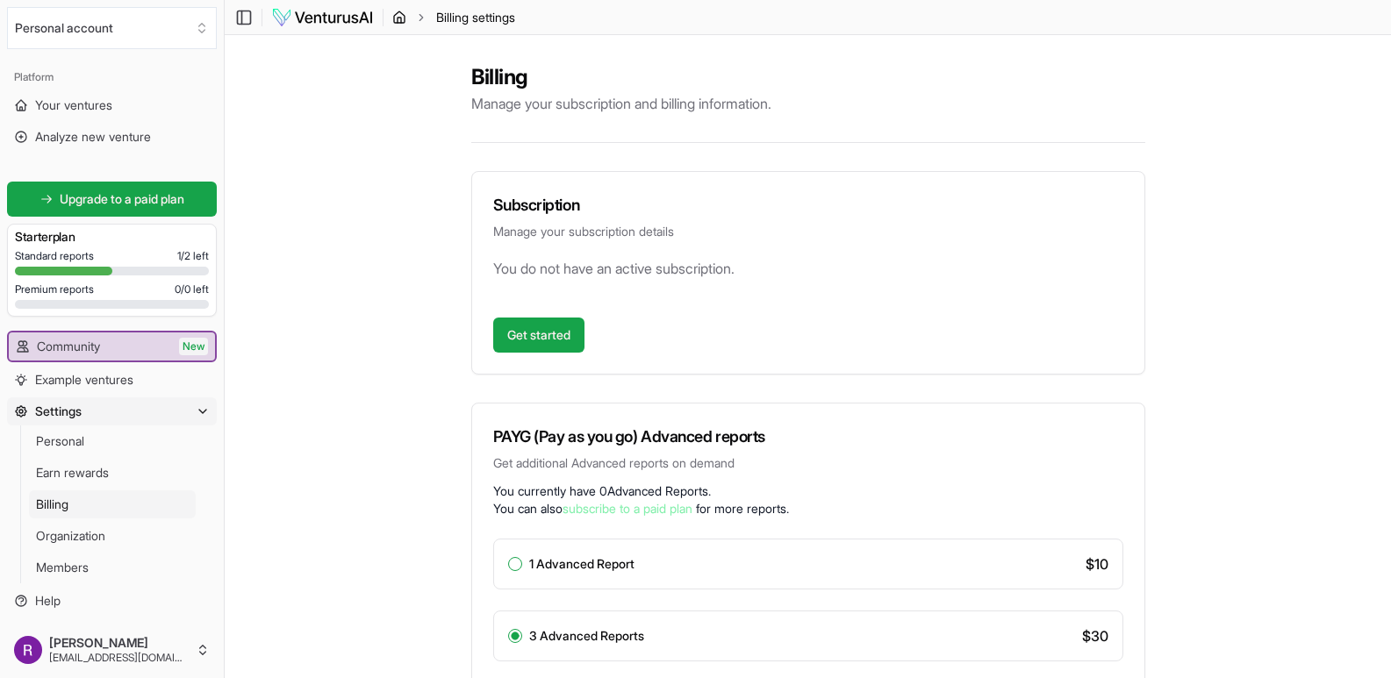
click at [395, 19] on icon "breadcrumb" at bounding box center [399, 18] width 14 height 14
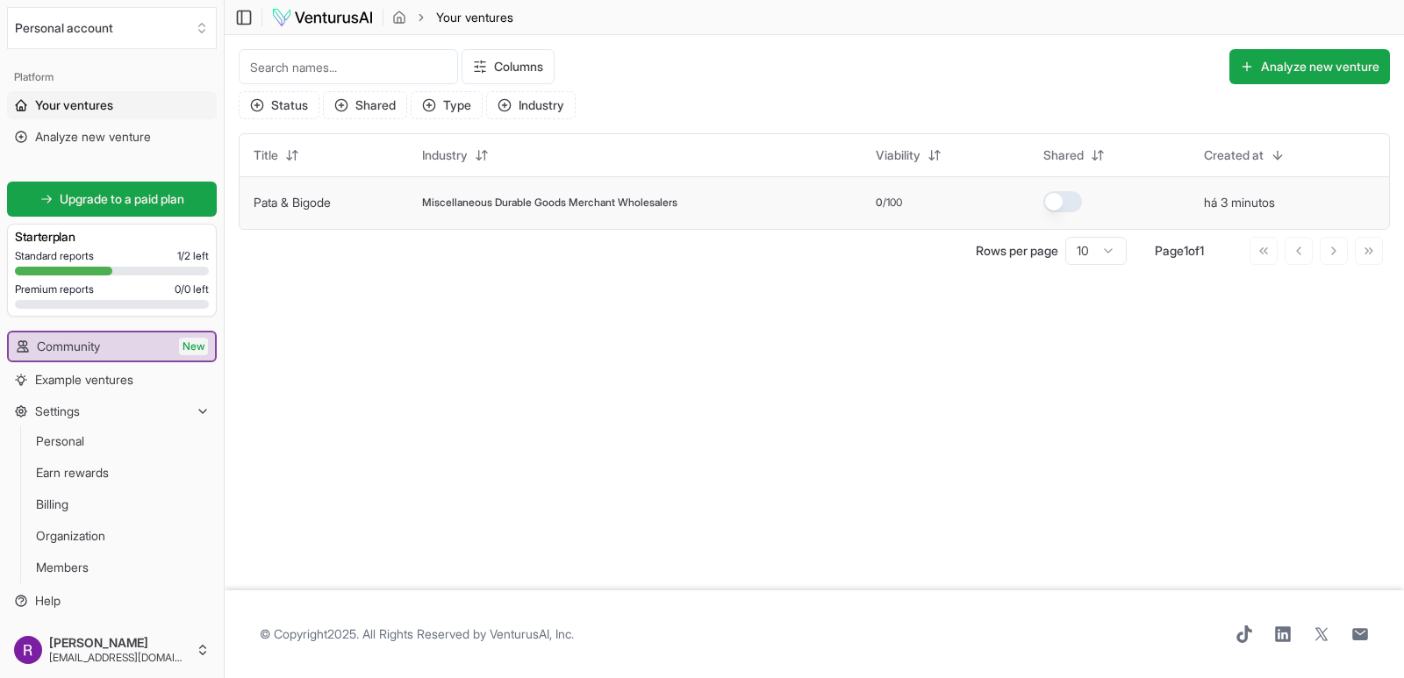
click at [443, 205] on span "Miscellaneous Durable Goods Merchant Wholesalers" at bounding box center [549, 203] width 255 height 14
click at [275, 204] on link "Pata & Bigode" at bounding box center [292, 202] width 77 height 15
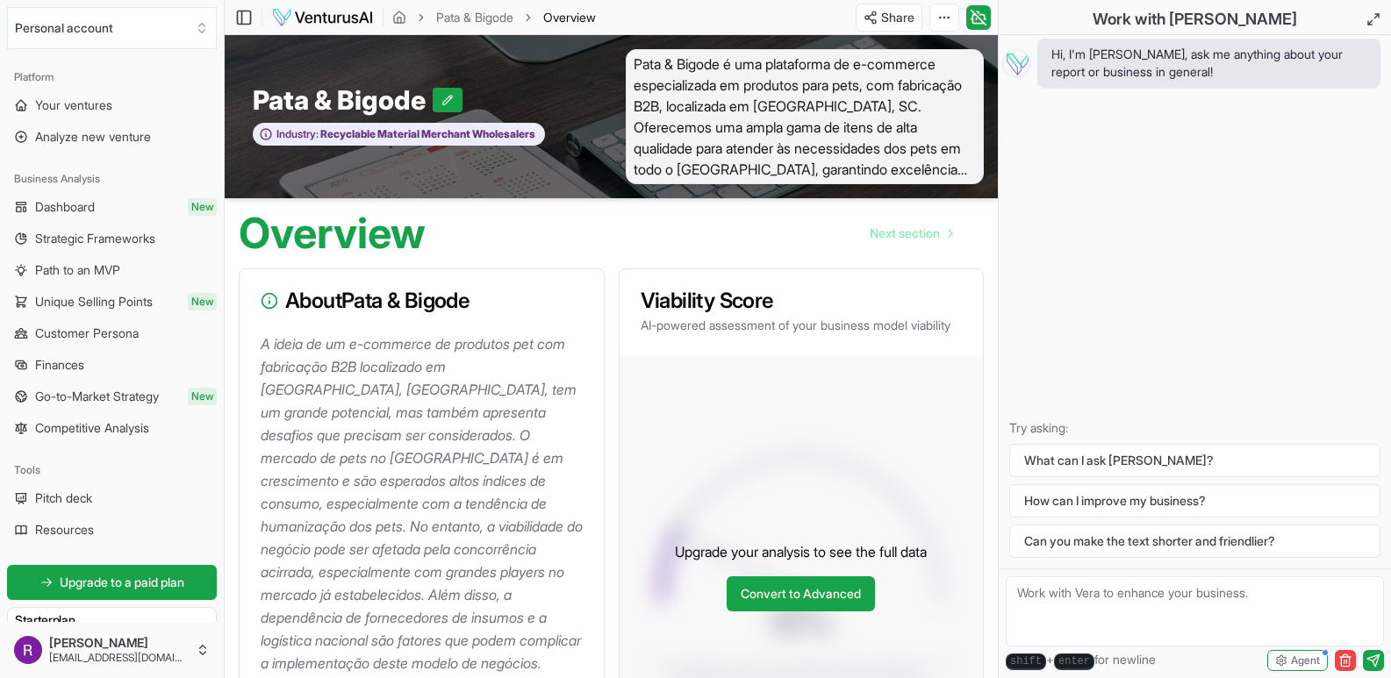
click at [275, 204] on div "Overview Next section" at bounding box center [611, 226] width 773 height 56
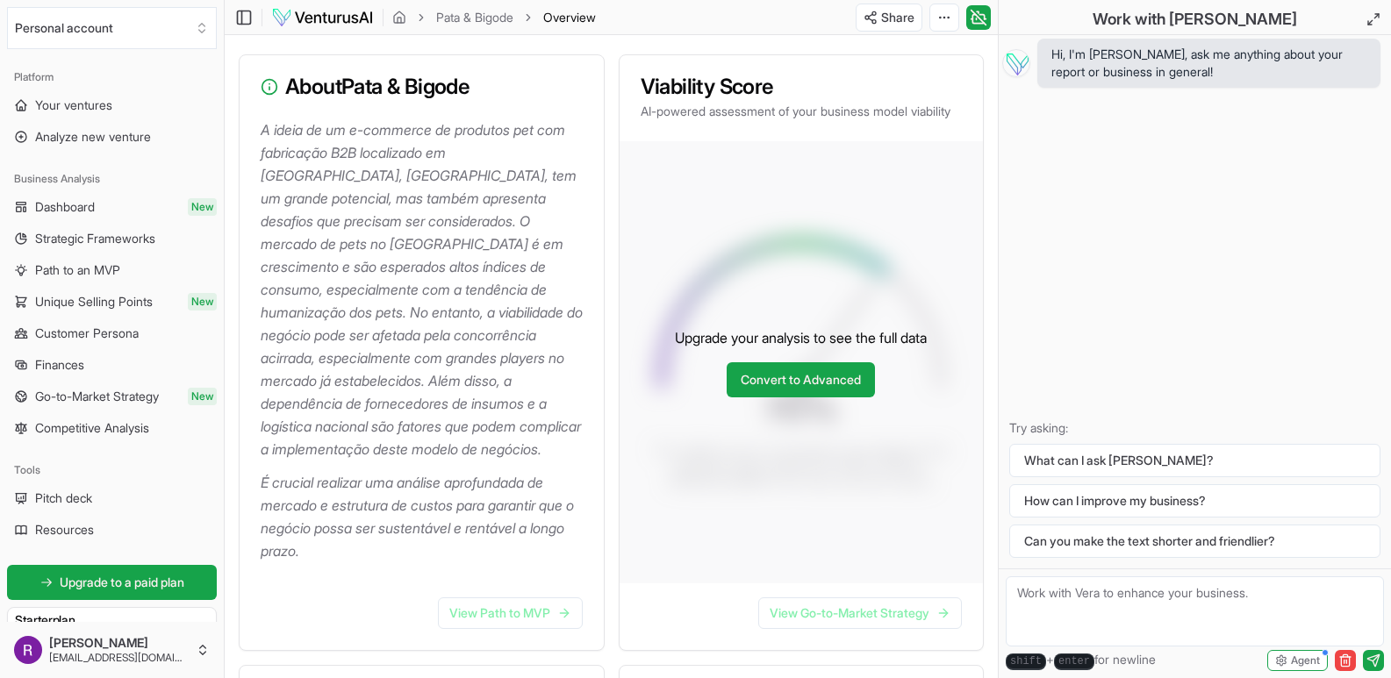
scroll to position [175, 0]
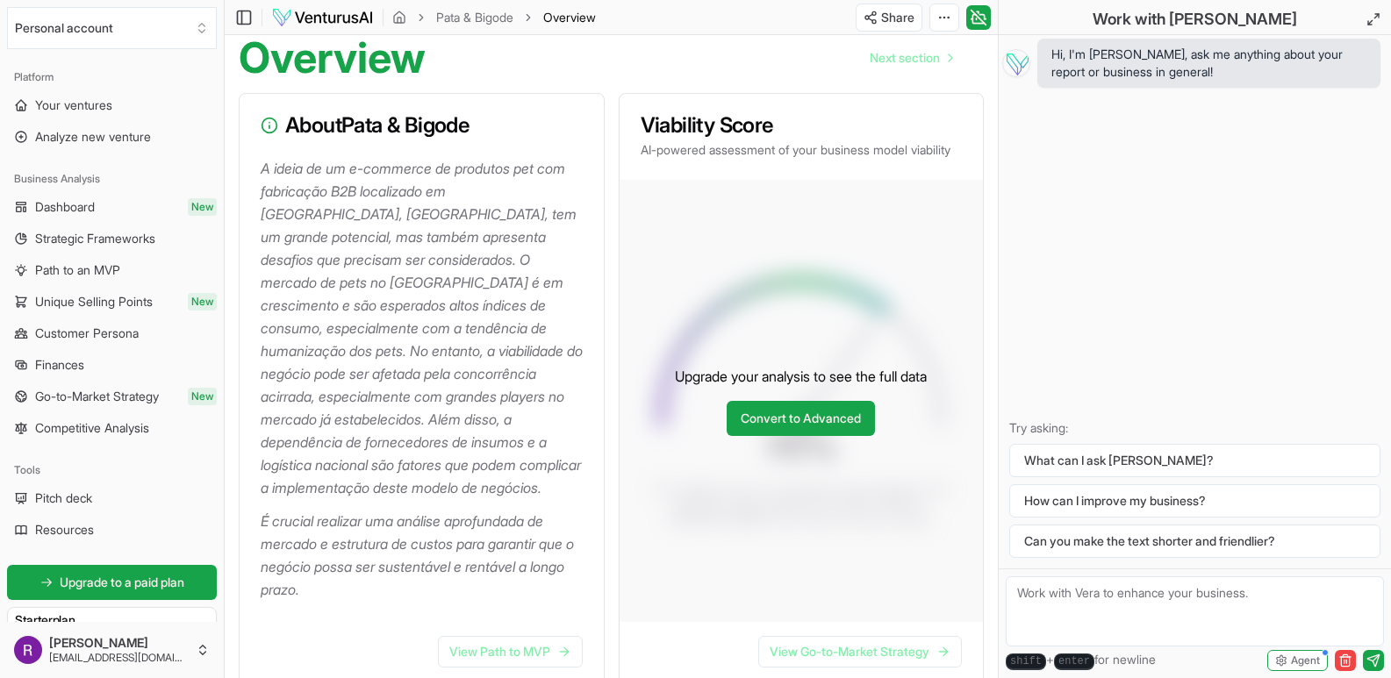
click at [265, 174] on p "A ideia de um e-commerce de produtos pet com fabricação B2B localizado em [GEOG…" at bounding box center [425, 328] width 329 height 342
drag, startPoint x: 263, startPoint y: 174, endPoint x: 408, endPoint y: 557, distance: 409.8
click at [408, 557] on div "A ideia de um e-commerce de produtos pet com fabricação B2B localizado em [GEOG…" at bounding box center [422, 389] width 364 height 465
copy div "A ideia de um e-commerce de produtos pet com fabricação B2B localizado em [GEOG…"
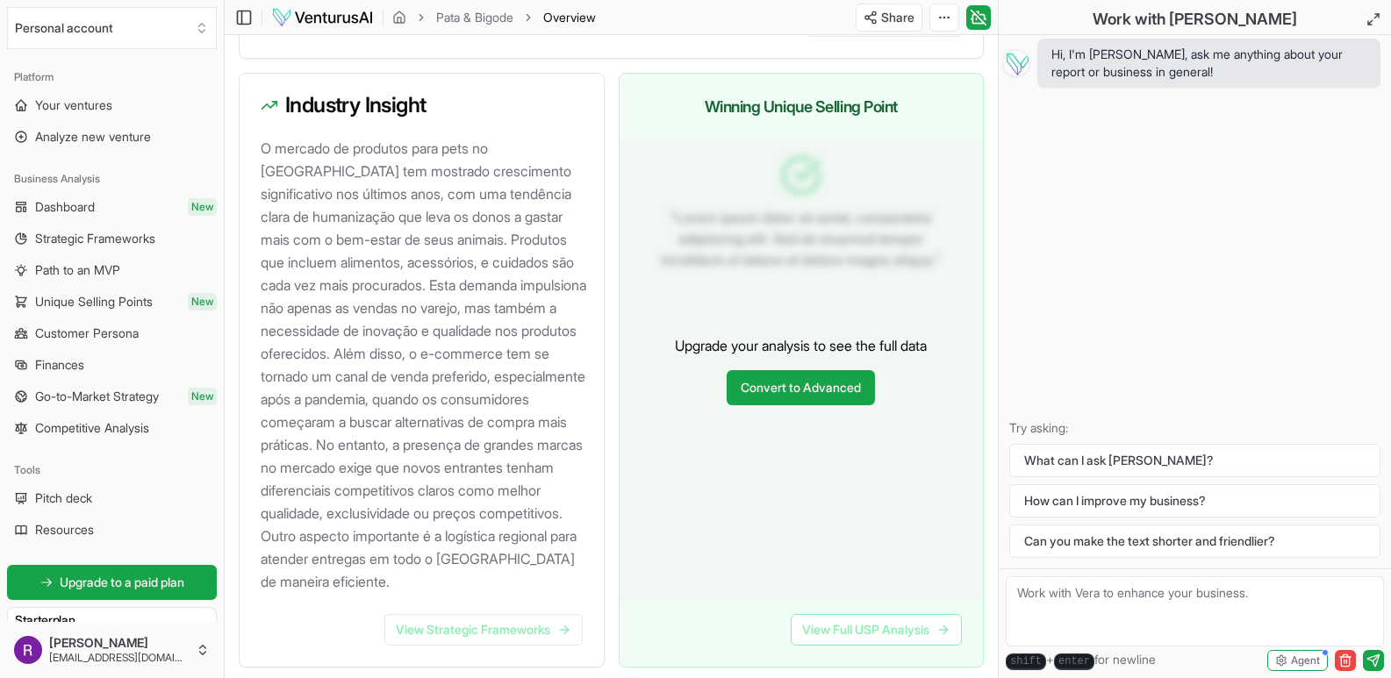
scroll to position [1992, 0]
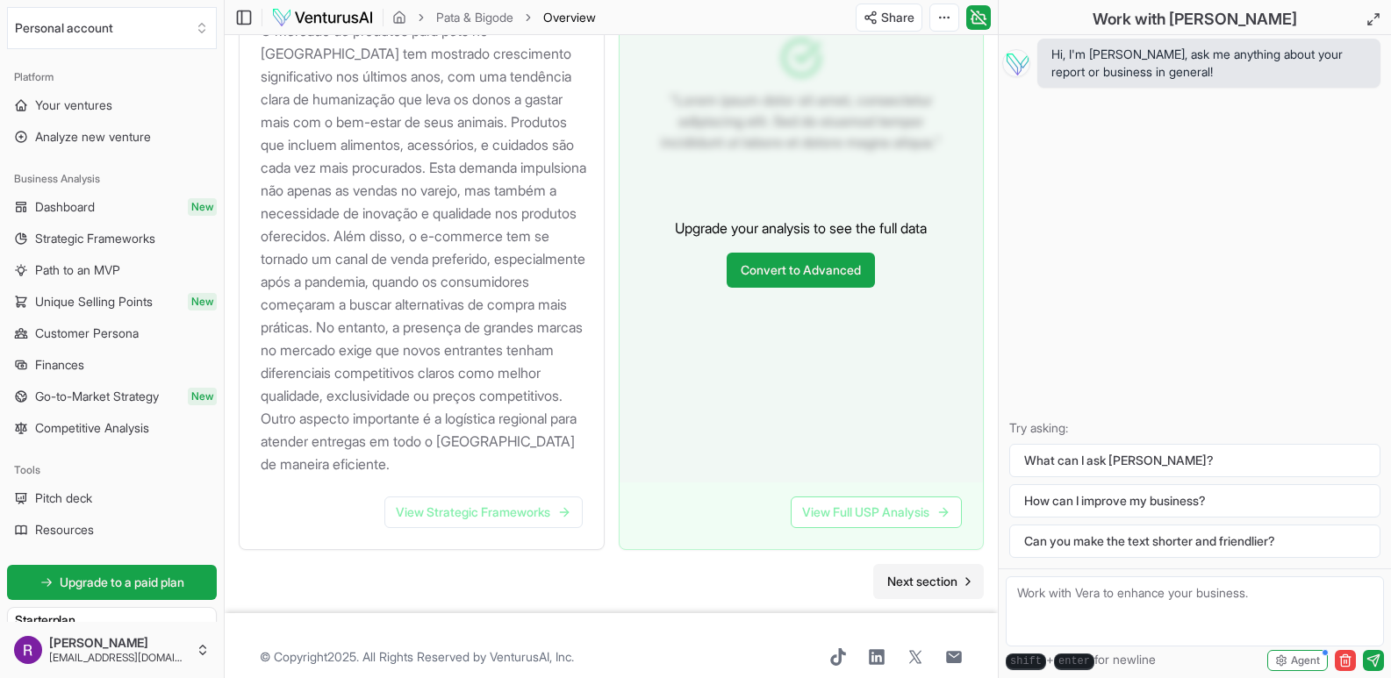
click at [935, 573] on span "Next section" at bounding box center [922, 582] width 70 height 18
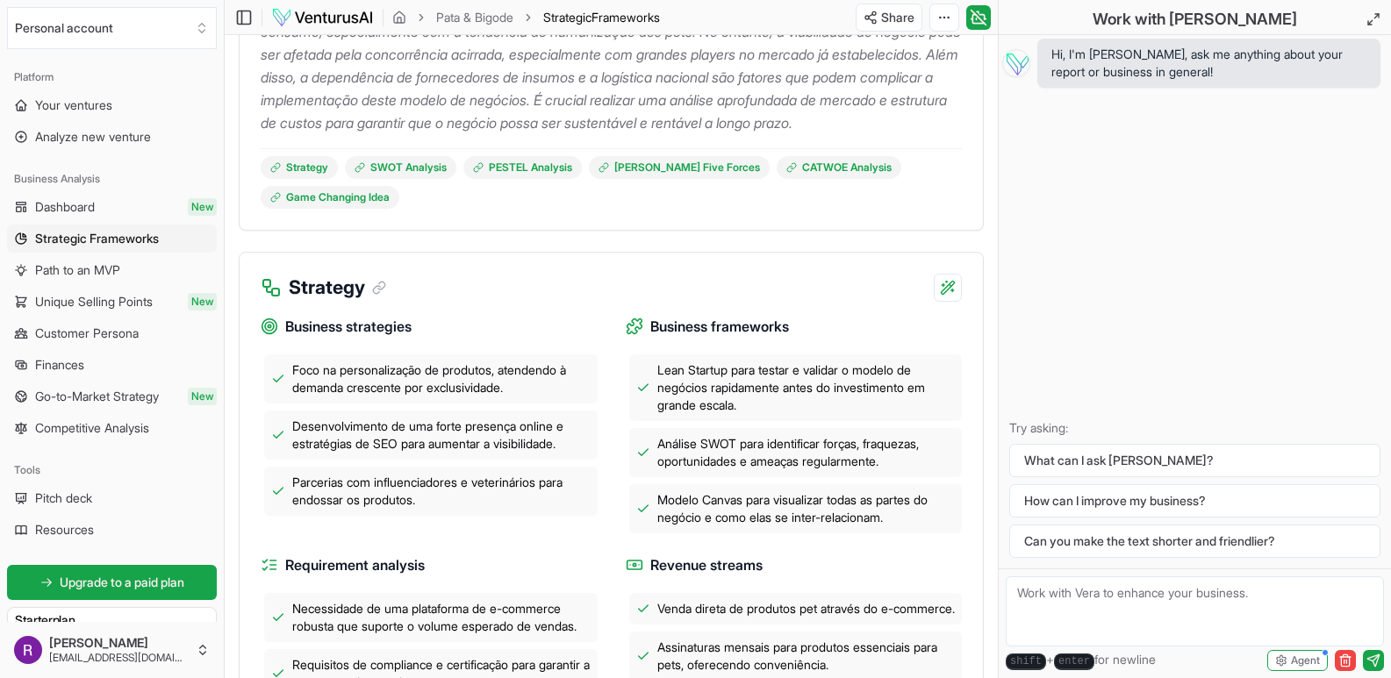
scroll to position [422, 0]
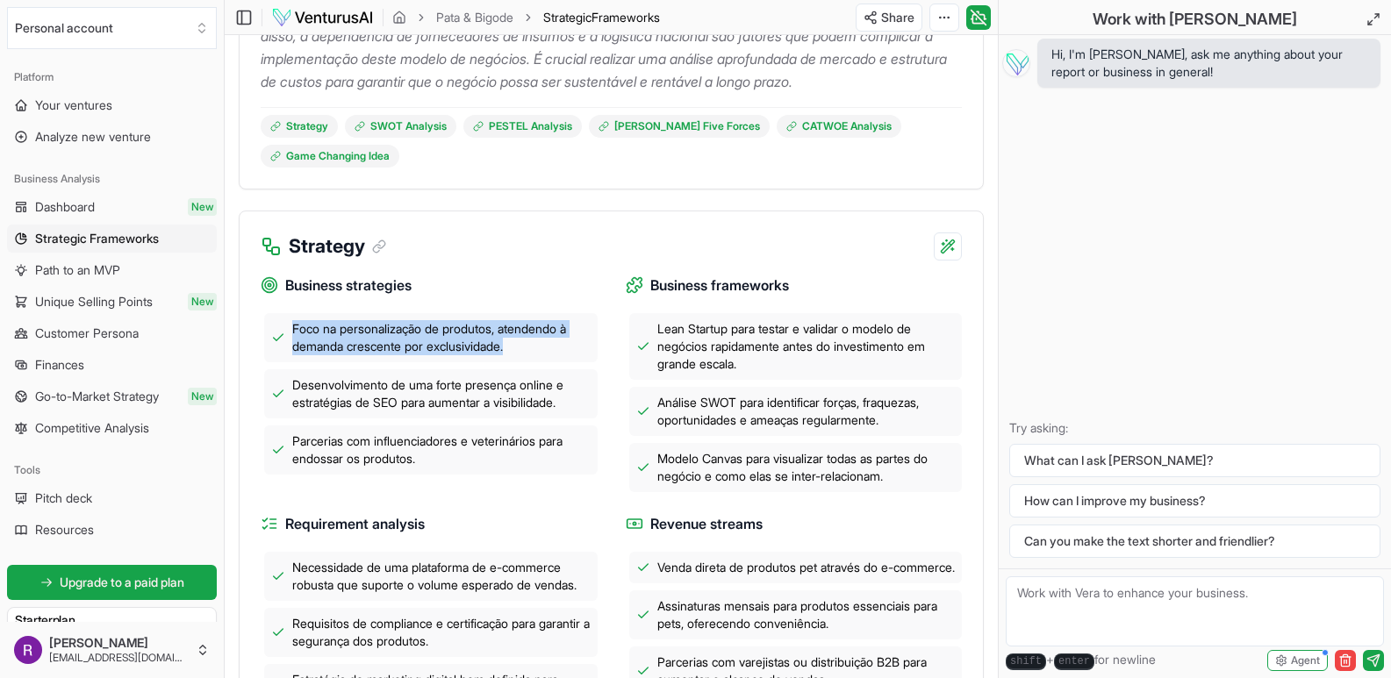
drag, startPoint x: 519, startPoint y: 352, endPoint x: 289, endPoint y: 336, distance: 230.4
click at [289, 336] on div "Foco na personalização de produtos, atendendo à demanda crescente por exclusivi…" at bounding box center [430, 337] width 333 height 49
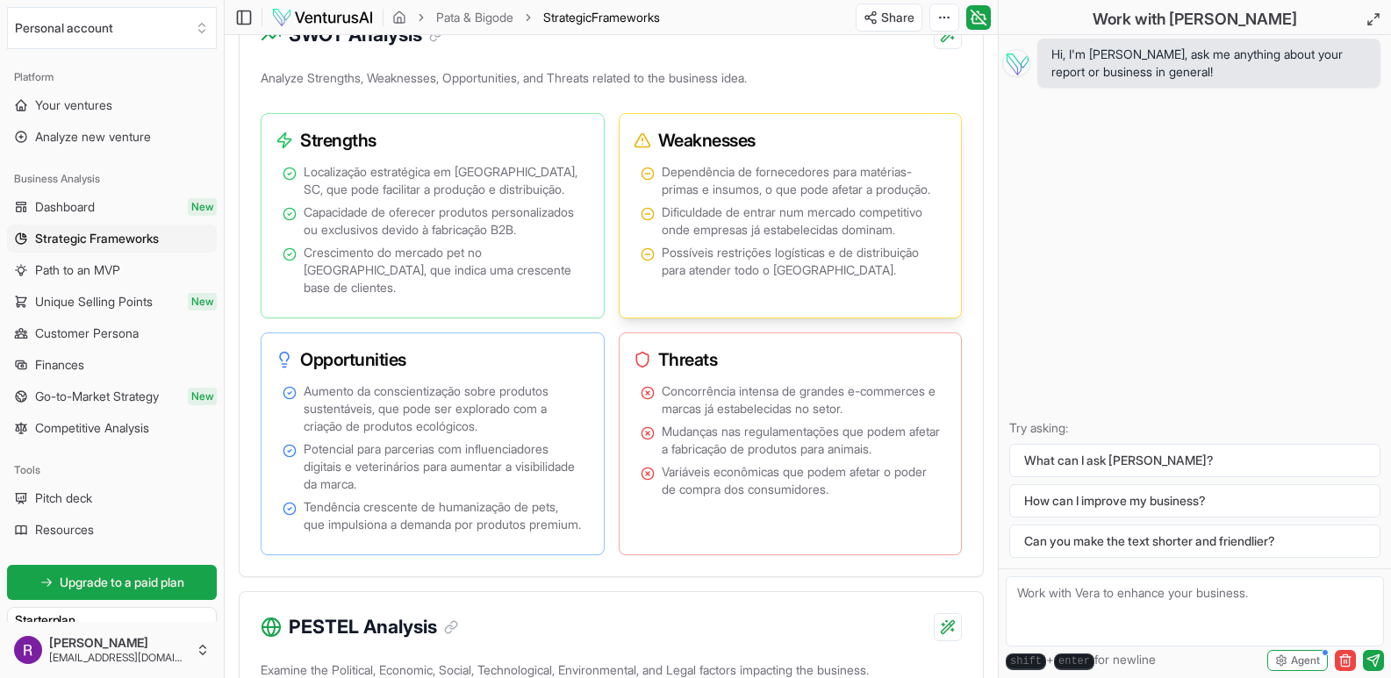
scroll to position [1212, 0]
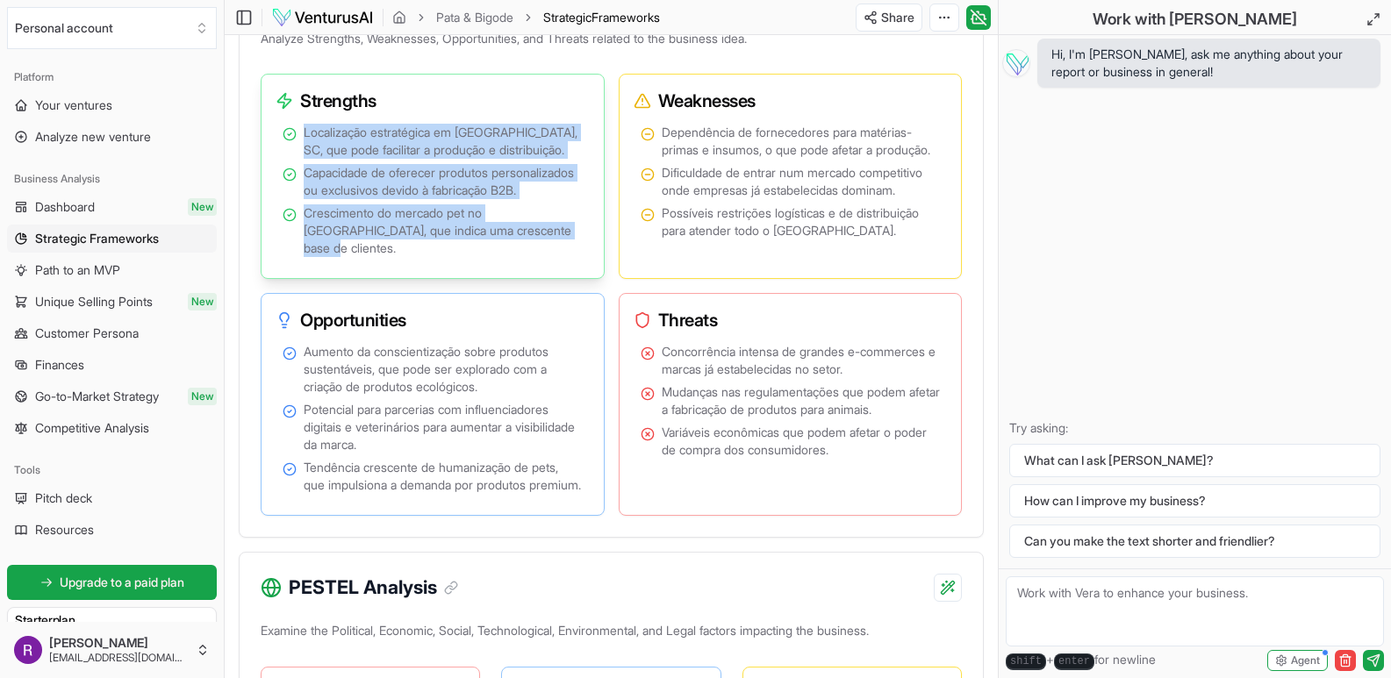
drag, startPoint x: 531, startPoint y: 268, endPoint x: 303, endPoint y: 147, distance: 257.8
click at [303, 147] on ul "Localização estratégica em [GEOGRAPHIC_DATA], SC, que pode facilitar a produção…" at bounding box center [433, 190] width 300 height 133
copy ul "Localização estratégica em [GEOGRAPHIC_DATA], SC, que pode facilitar a produção…"
click at [410, 185] on span "Capacidade de oferecer produtos personalizados ou exclusivos devido à fabricaçã…" at bounding box center [443, 181] width 279 height 35
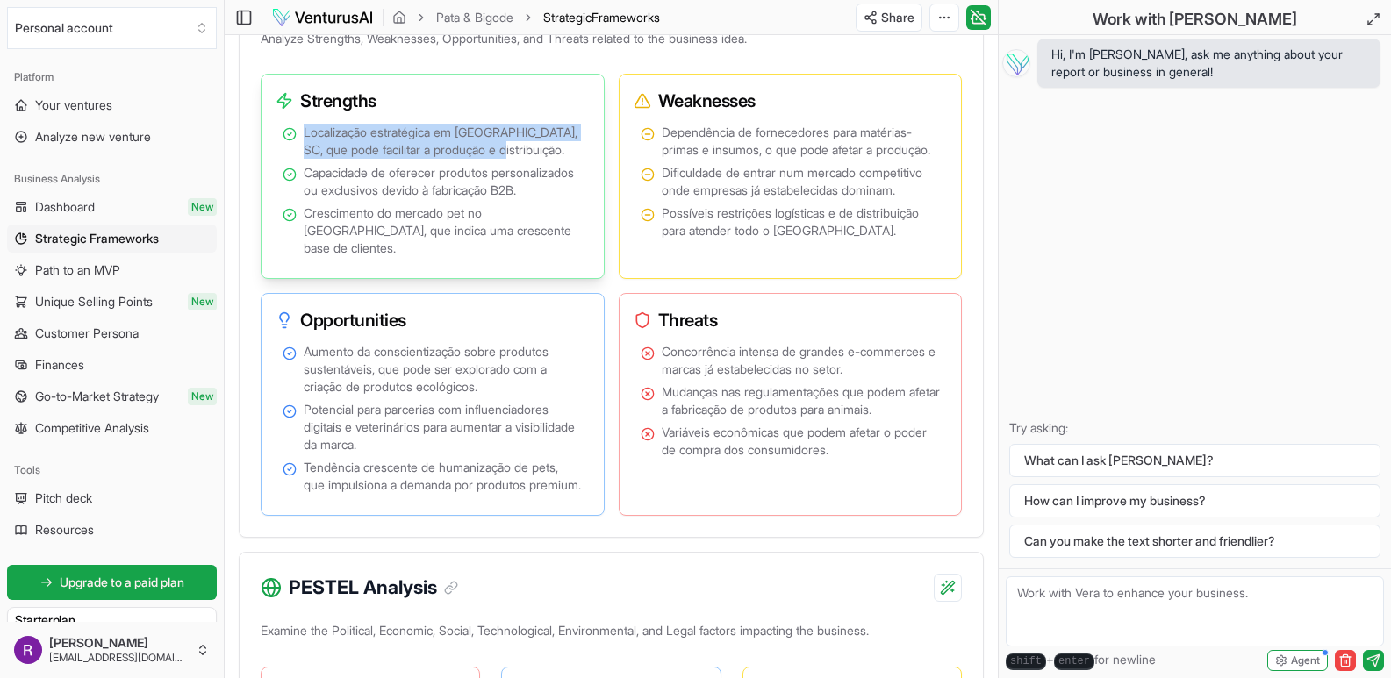
drag, startPoint x: 305, startPoint y: 146, endPoint x: 515, endPoint y: 164, distance: 210.5
click at [515, 159] on span "Localização estratégica em [GEOGRAPHIC_DATA], SC, que pode facilitar a produção…" at bounding box center [443, 141] width 279 height 35
copy span "Localização estratégica em [GEOGRAPHIC_DATA], SC, que pode facilitar a produção…"
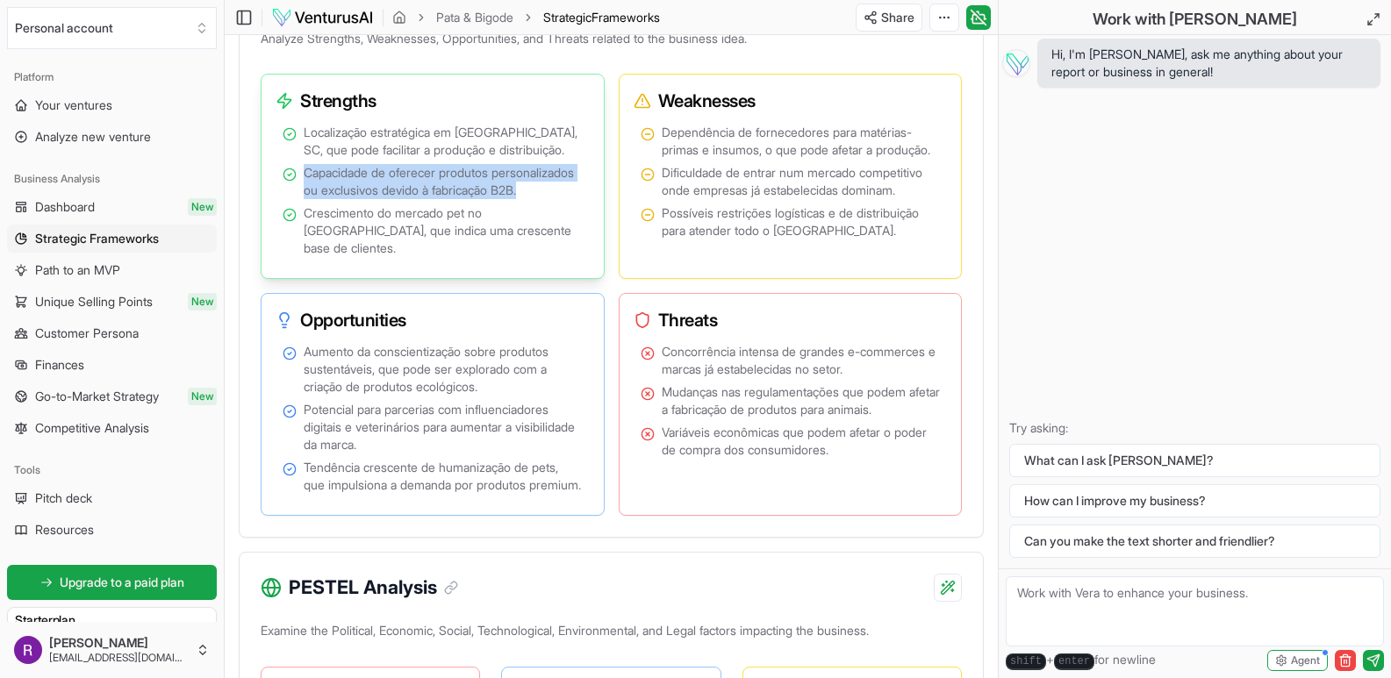
drag, startPoint x: 307, startPoint y: 191, endPoint x: 413, endPoint y: 225, distance: 111.5
click at [413, 199] on span "Capacidade de oferecer produtos personalizados ou exclusivos devido à fabricaçã…" at bounding box center [443, 181] width 279 height 35
copy span "Capacidade de oferecer produtos personalizados ou exclusivos devido à fabricaçã…"
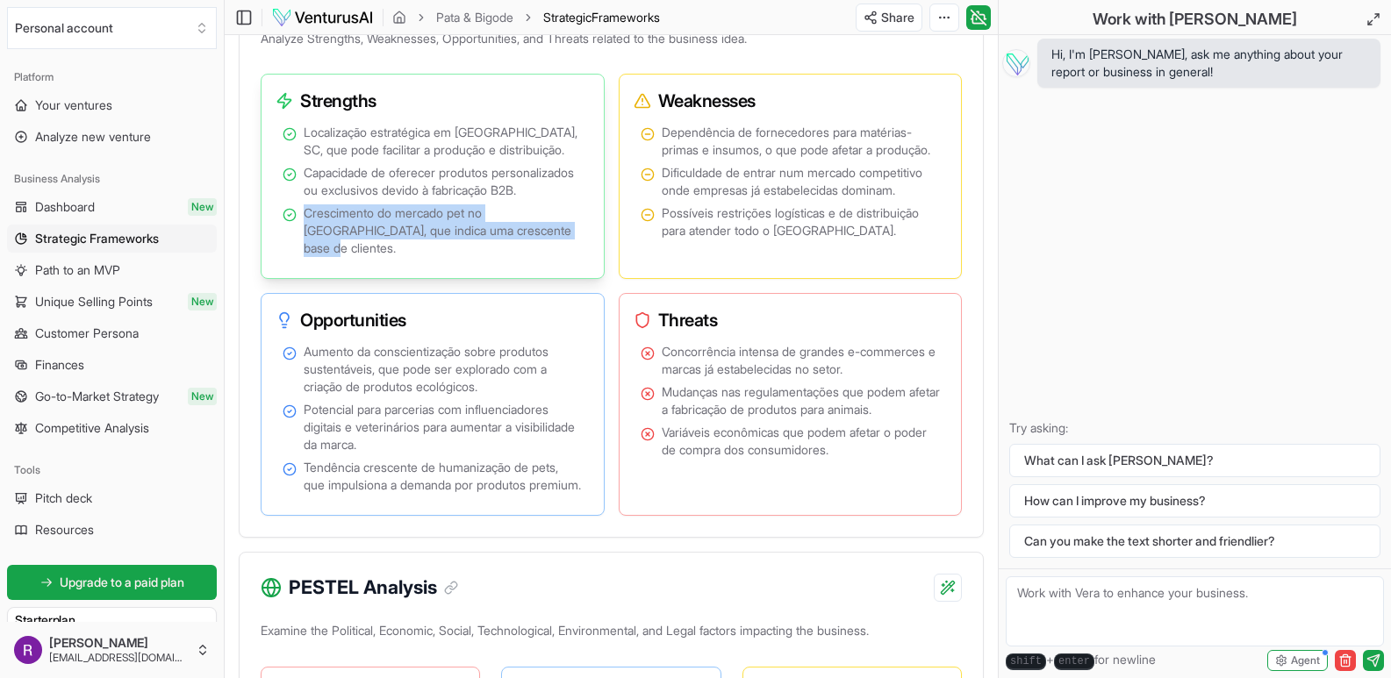
drag, startPoint x: 305, startPoint y: 250, endPoint x: 529, endPoint y: 266, distance: 224.3
click at [529, 257] on span "Crescimento do mercado pet no [GEOGRAPHIC_DATA], que indica uma crescente base …" at bounding box center [443, 230] width 279 height 53
copy span "Crescimento do mercado pet no [GEOGRAPHIC_DATA], que indica uma crescente base …"
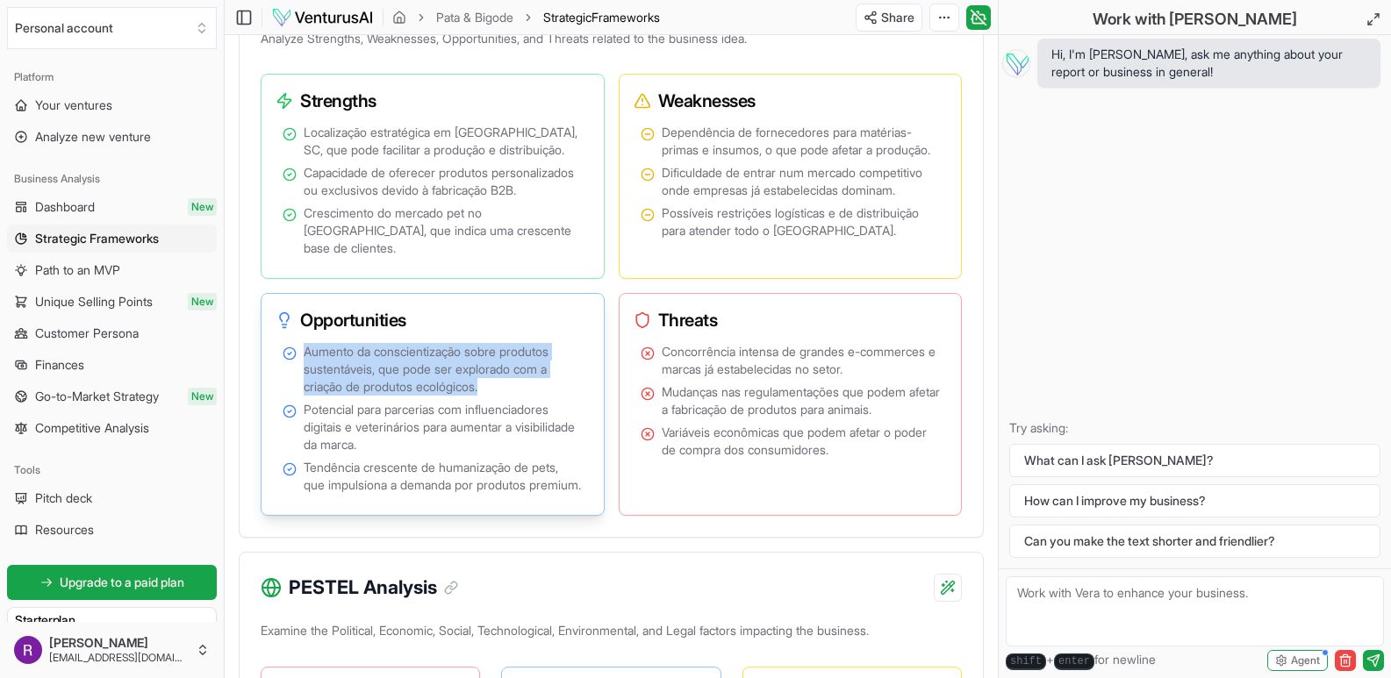
drag, startPoint x: 307, startPoint y: 368, endPoint x: 507, endPoint y: 398, distance: 202.3
click at [507, 396] on span "Aumento da conscientização sobre produtos sustentáveis, que pode ser explorado …" at bounding box center [443, 369] width 279 height 53
copy span "Aumento da conscientização sobre produtos sustentáveis, que pode ser explorado …"
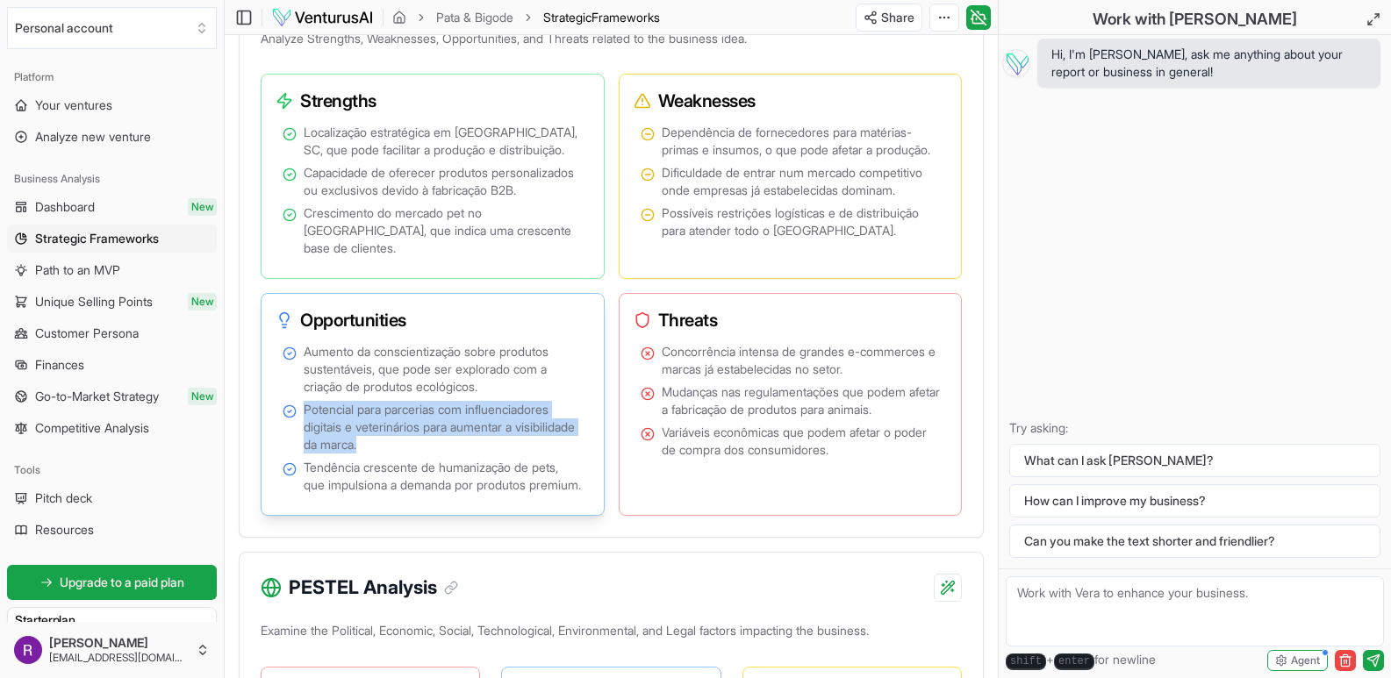
drag, startPoint x: 304, startPoint y: 425, endPoint x: 467, endPoint y: 458, distance: 165.7
click at [467, 454] on span "Potencial para parcerias com influenciadores digitais e veterinários para aumen…" at bounding box center [443, 427] width 279 height 53
copy span "Potencial para parcerias com influenciadores digitais e veterinários para aumen…"
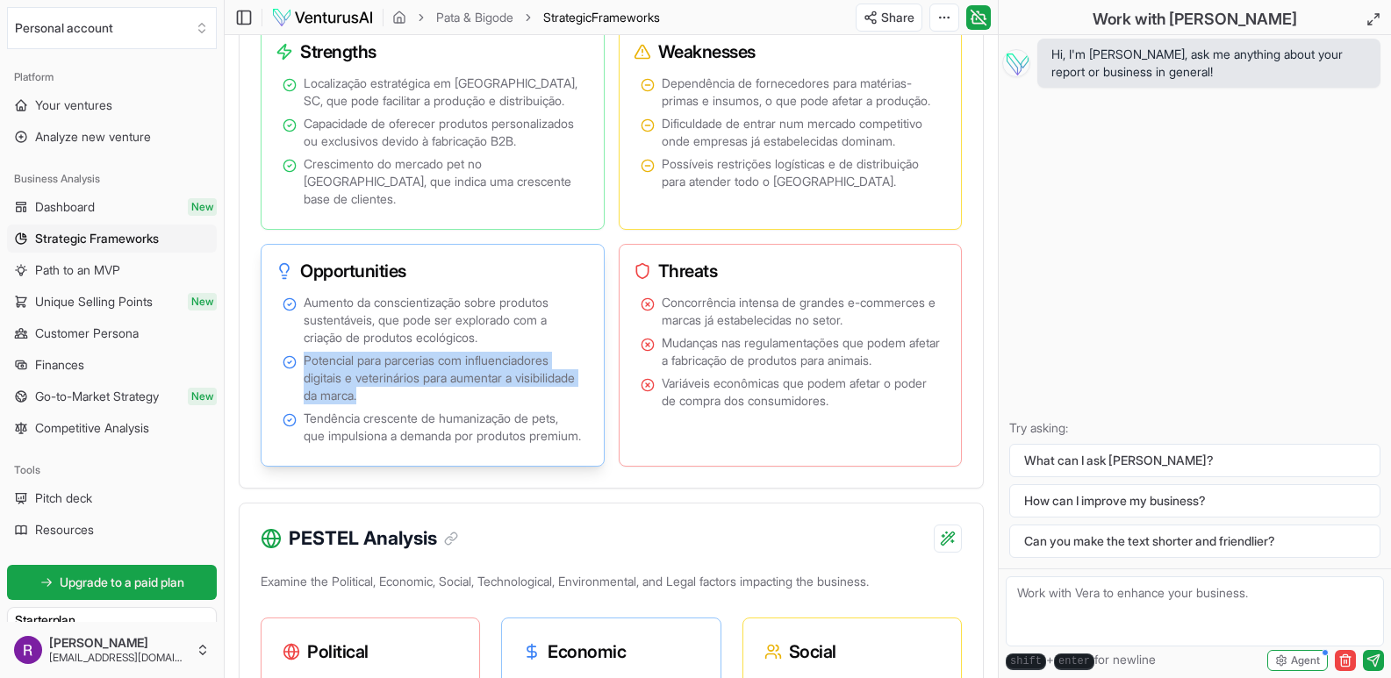
scroll to position [1299, 0]
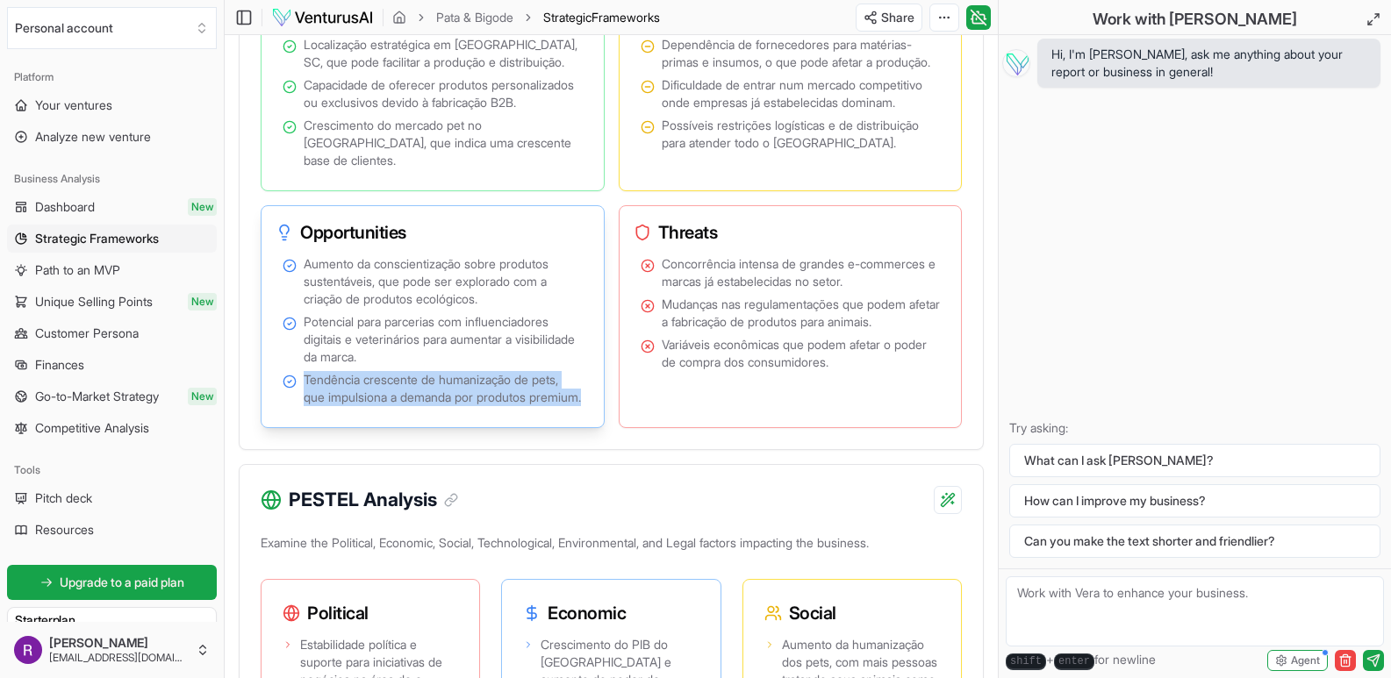
drag, startPoint x: 304, startPoint y: 395, endPoint x: 371, endPoint y: 426, distance: 73.8
click at [371, 406] on span "Tendência crescente de humanização de pets, que impulsiona a demanda por produt…" at bounding box center [443, 388] width 279 height 35
copy span "Tendência crescente de humanização de pets, que impulsiona a demanda por produt…"
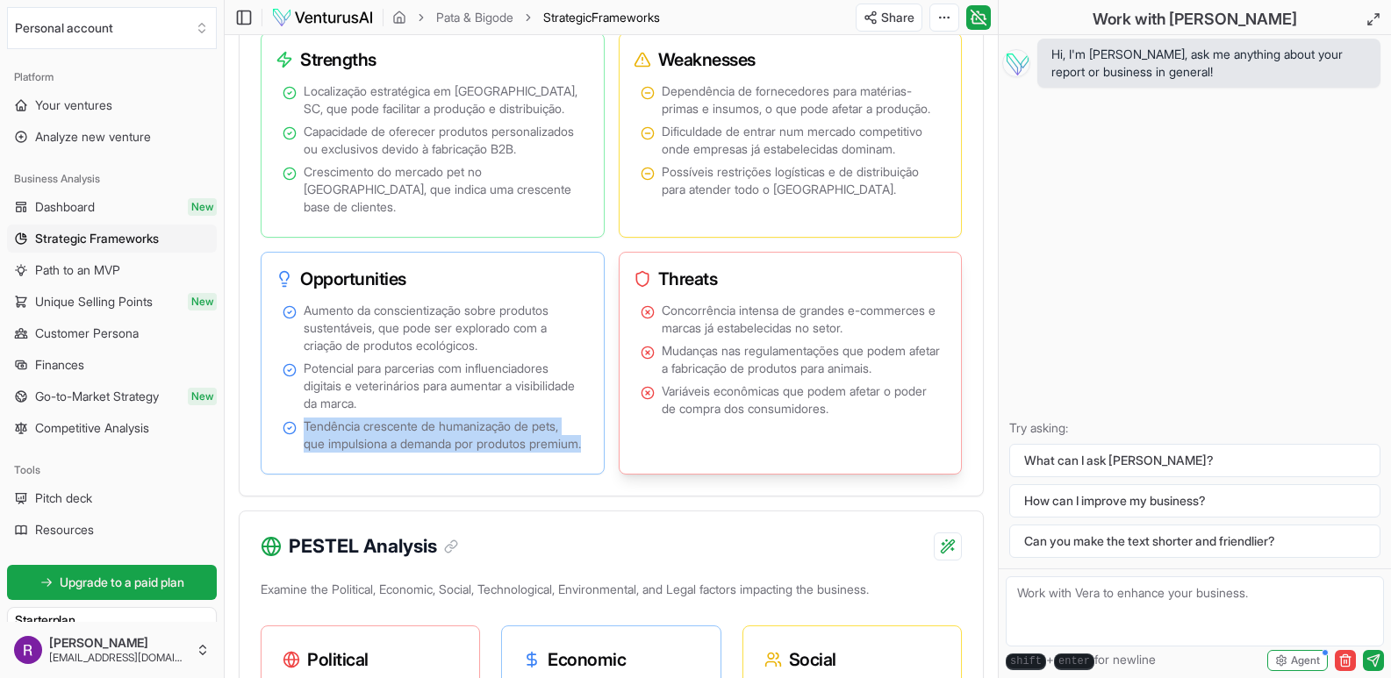
scroll to position [1212, 0]
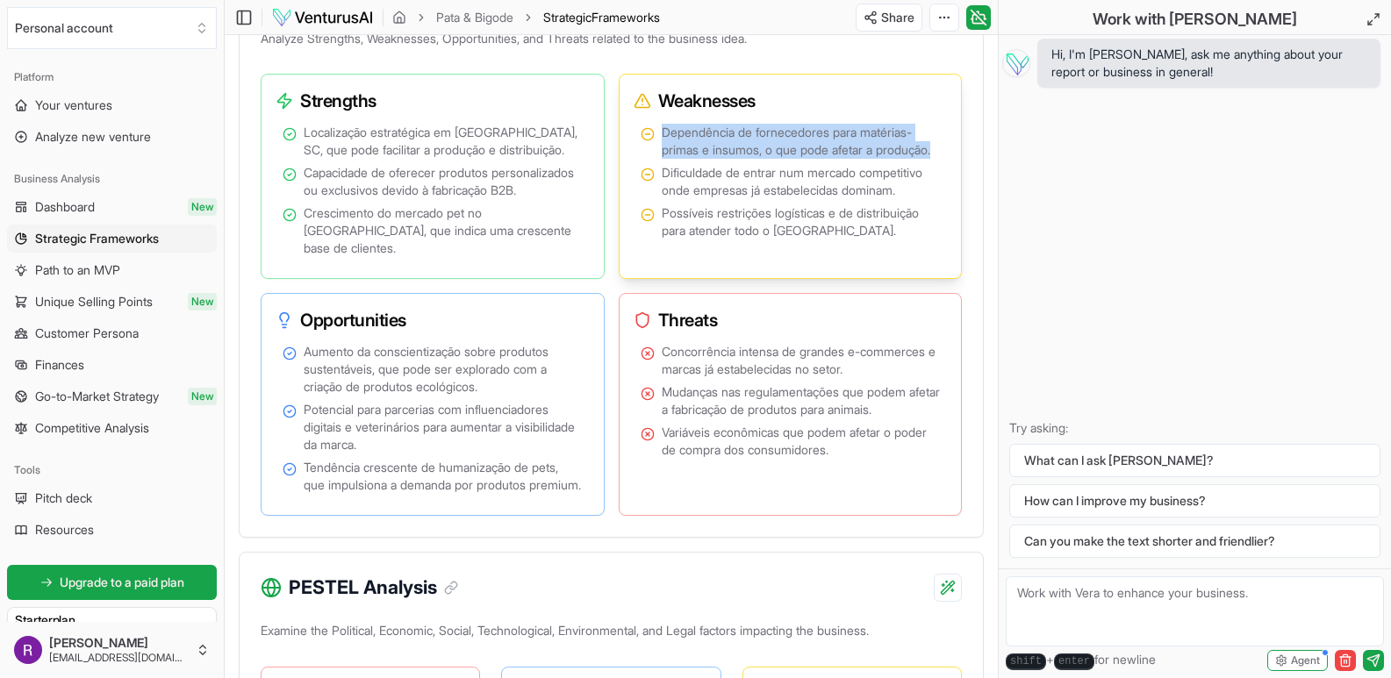
drag, startPoint x: 664, startPoint y: 148, endPoint x: 742, endPoint y: 179, distance: 83.9
click at [742, 159] on span "Dependência de fornecedores para matérias-primas e insumos, o que pode afetar a…" at bounding box center [801, 141] width 279 height 35
copy span "Dependência de fornecedores para matérias-primas e insumos, o que pode afetar a…"
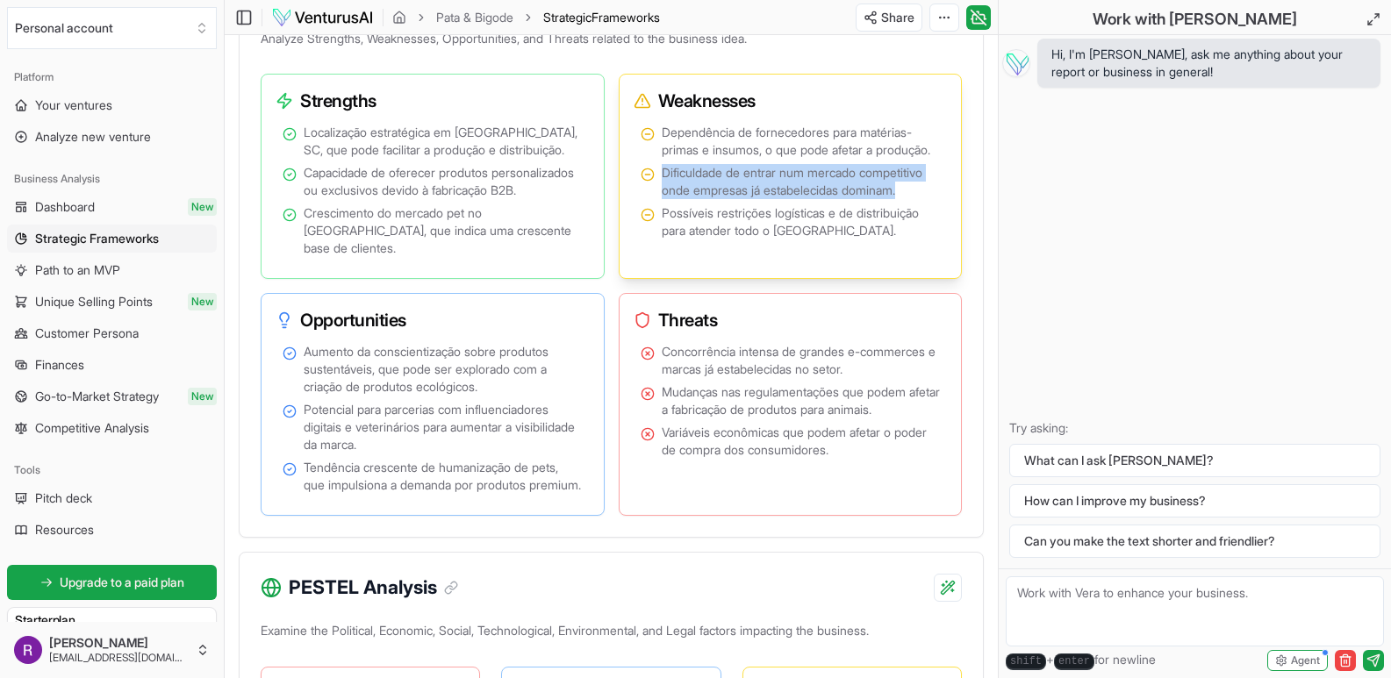
drag, startPoint x: 662, startPoint y: 210, endPoint x: 913, endPoint y: 218, distance: 251.1
click at [913, 199] on span "Dificuldade de entrar num mercado competitivo onde empresas já estabelecidas do…" at bounding box center [801, 181] width 279 height 35
copy span "Dificuldade de entrar num mercado competitivo onde empresas já estabelecidas do…"
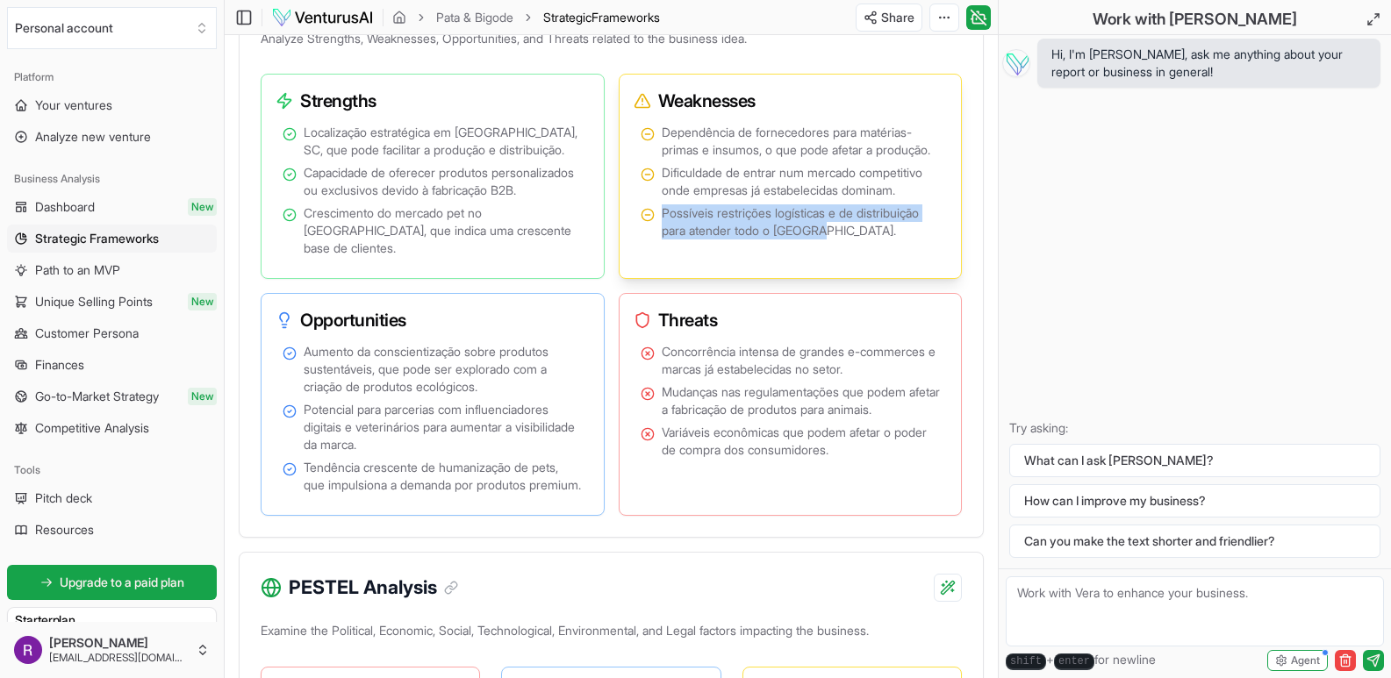
drag, startPoint x: 663, startPoint y: 251, endPoint x: 836, endPoint y: 285, distance: 176.2
click at [836, 271] on div "Dependência de fornecedores para matérias-primas e insumos, o que pode afetar a…" at bounding box center [790, 195] width 328 height 151
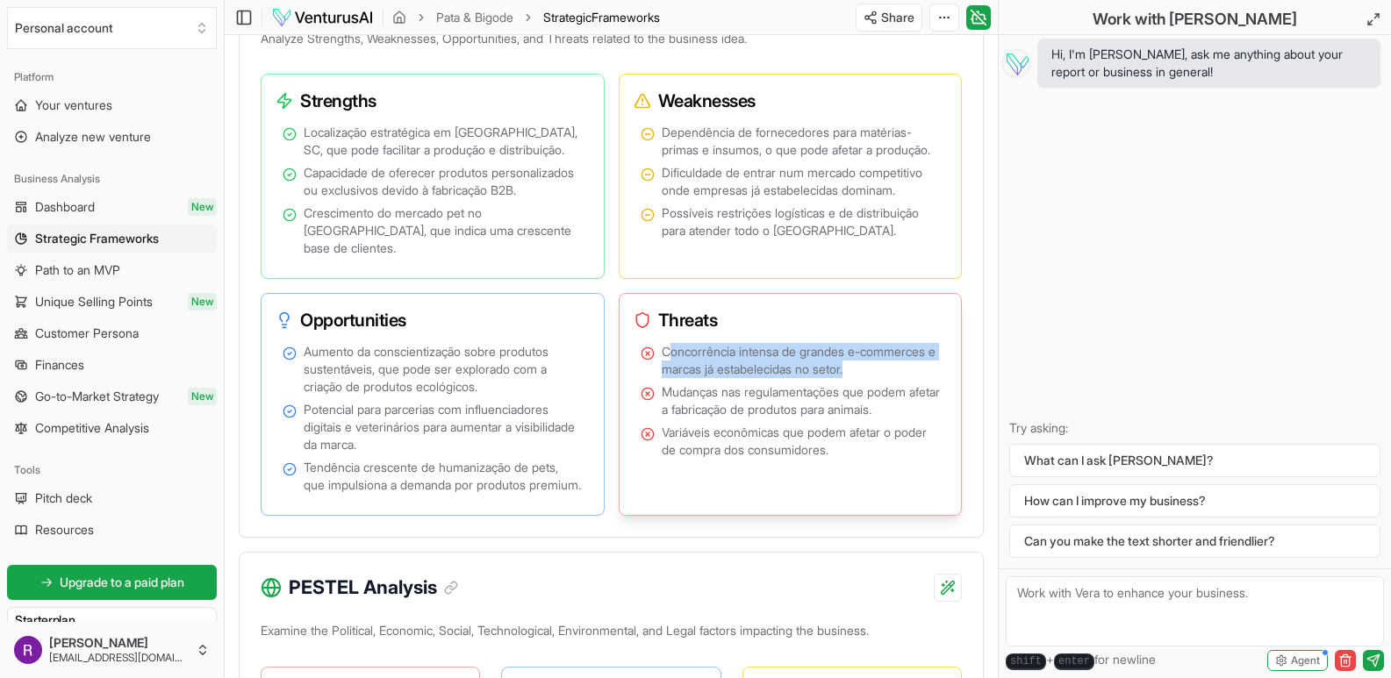
drag, startPoint x: 667, startPoint y: 369, endPoint x: 894, endPoint y: 381, distance: 227.5
click at [894, 378] on span "Concorrência intensa de grandes e-commerces e marcas já estabelecidas no setor." at bounding box center [801, 360] width 279 height 35
click at [698, 368] on span "Concorrência intensa de grandes e-commerces e marcas já estabelecidas no setor." at bounding box center [801, 360] width 279 height 35
drag, startPoint x: 662, startPoint y: 368, endPoint x: 861, endPoint y: 393, distance: 199.8
click at [861, 378] on span "Concorrência intensa de grandes e-commerces e marcas já estabelecidas no setor." at bounding box center [801, 360] width 279 height 35
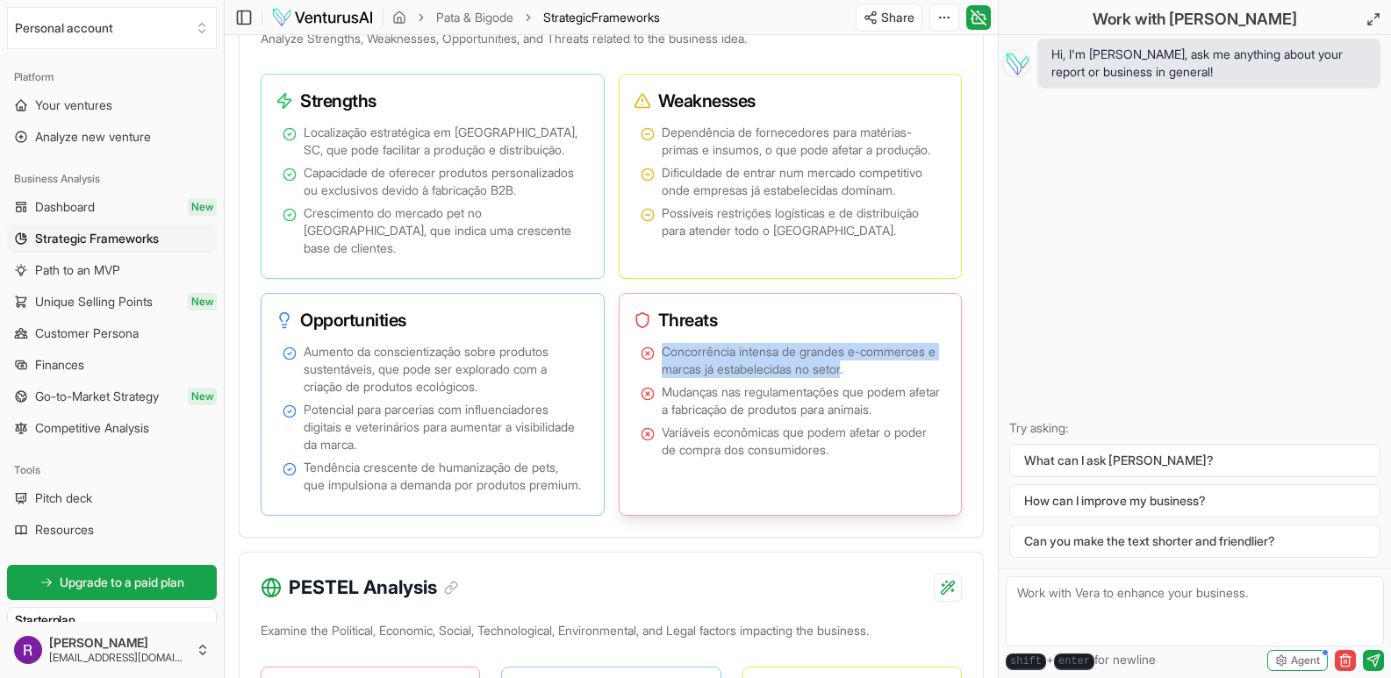
click at [752, 364] on span "Concorrência intensa de grandes e-commerces e marcas já estabelecidas no setor." at bounding box center [801, 360] width 279 height 35
drag, startPoint x: 664, startPoint y: 367, endPoint x: 898, endPoint y: 384, distance: 234.0
click at [898, 378] on span "Concorrência intensa de grandes e-commerces e marcas já estabelecidas no setor." at bounding box center [801, 360] width 279 height 35
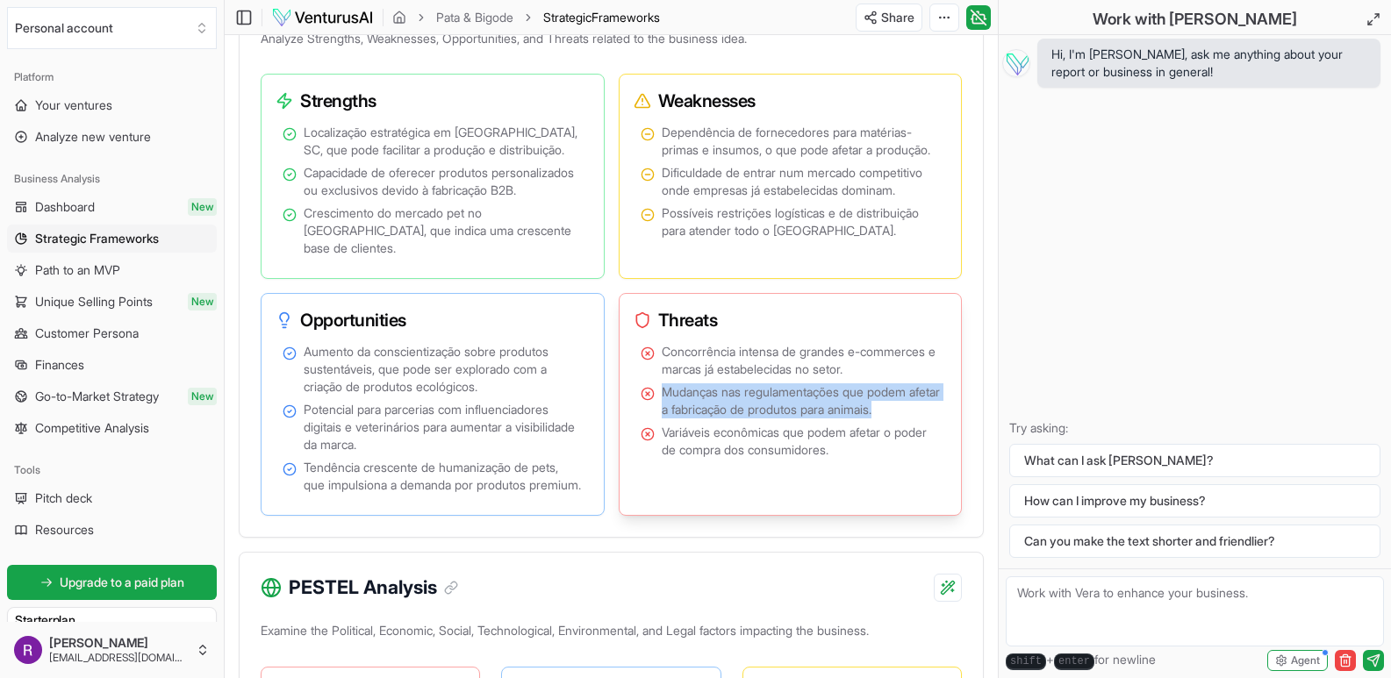
drag, startPoint x: 662, startPoint y: 404, endPoint x: 953, endPoint y: 422, distance: 291.8
click at [953, 422] on div "Concorrência intensa de grandes e-commerces e marcas já estabelecidas no setor.…" at bounding box center [790, 424] width 328 height 168
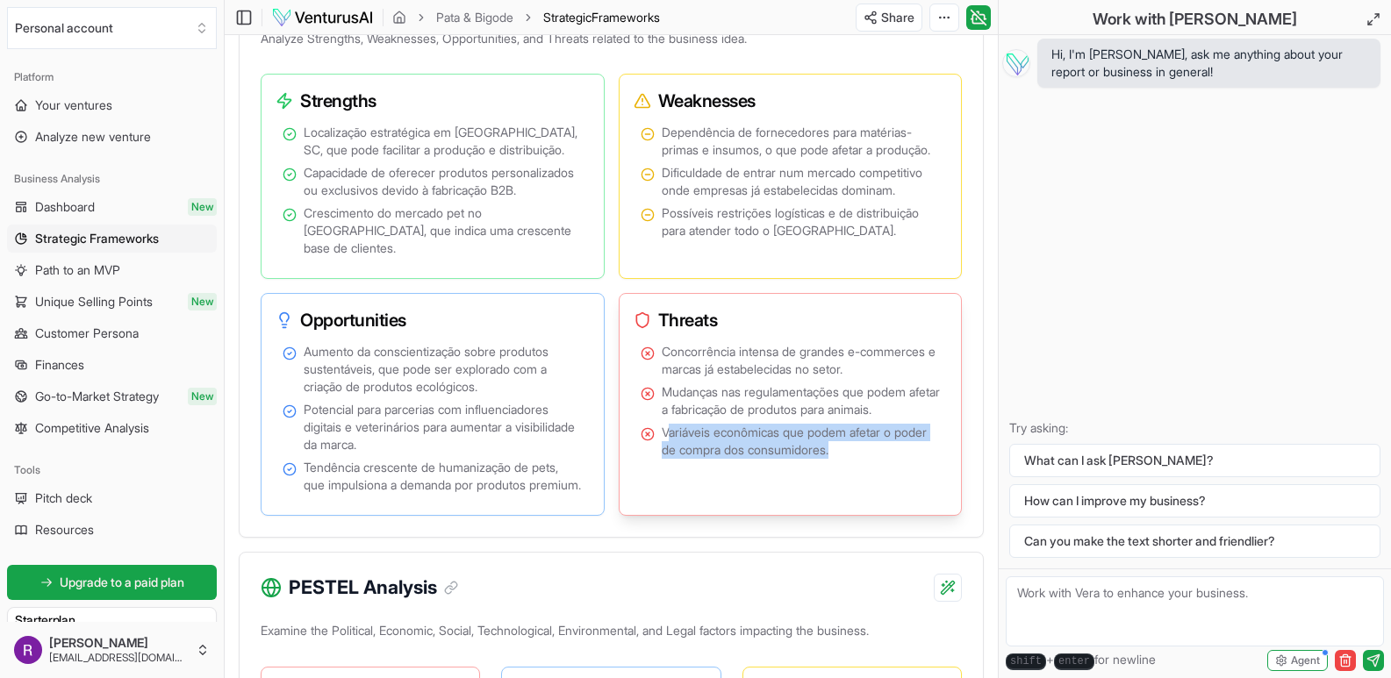
drag, startPoint x: 667, startPoint y: 454, endPoint x: 914, endPoint y: 480, distance: 248.7
click at [914, 480] on div "Concorrência intensa de grandes e-commerces e marcas já estabelecidas no setor.…" at bounding box center [790, 424] width 328 height 168
drag, startPoint x: 663, startPoint y: 447, endPoint x: 948, endPoint y: 496, distance: 289.2
click at [948, 496] on div "Concorrência intensa de grandes e-commerces e marcas já estabelecidas no setor.…" at bounding box center [790, 424] width 328 height 168
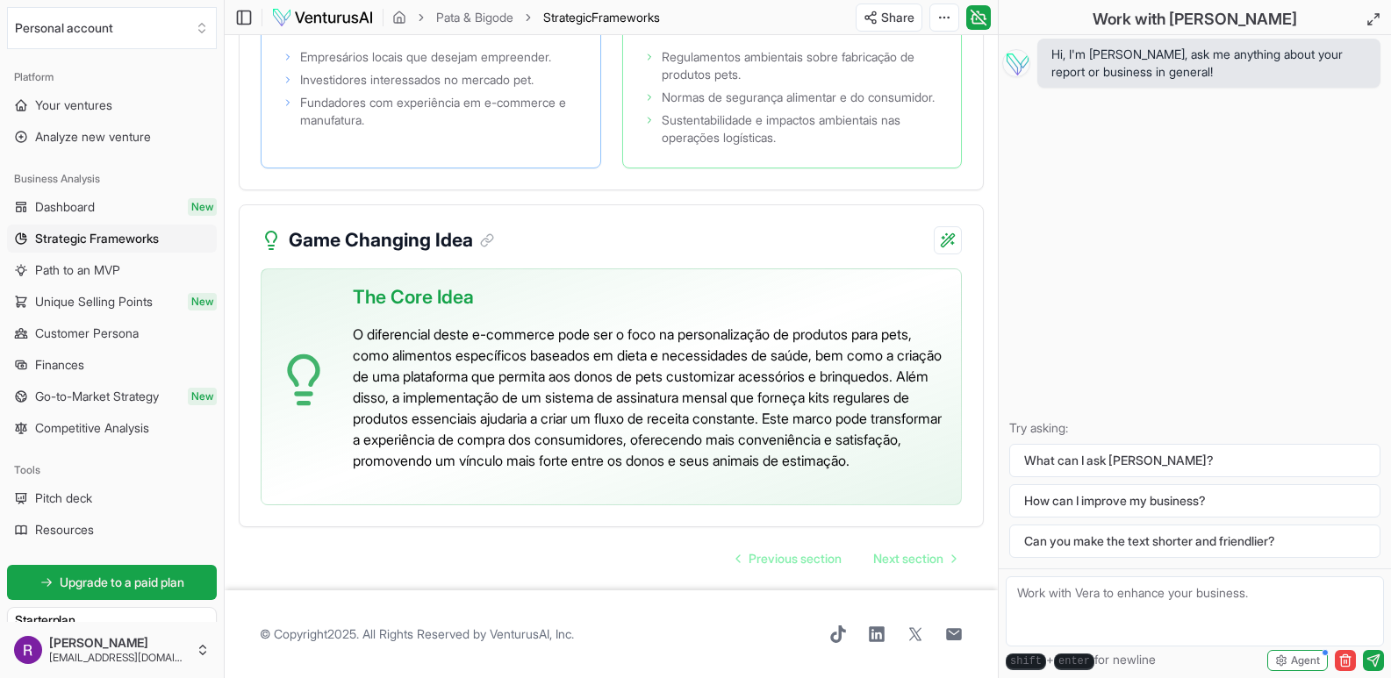
scroll to position [4282, 0]
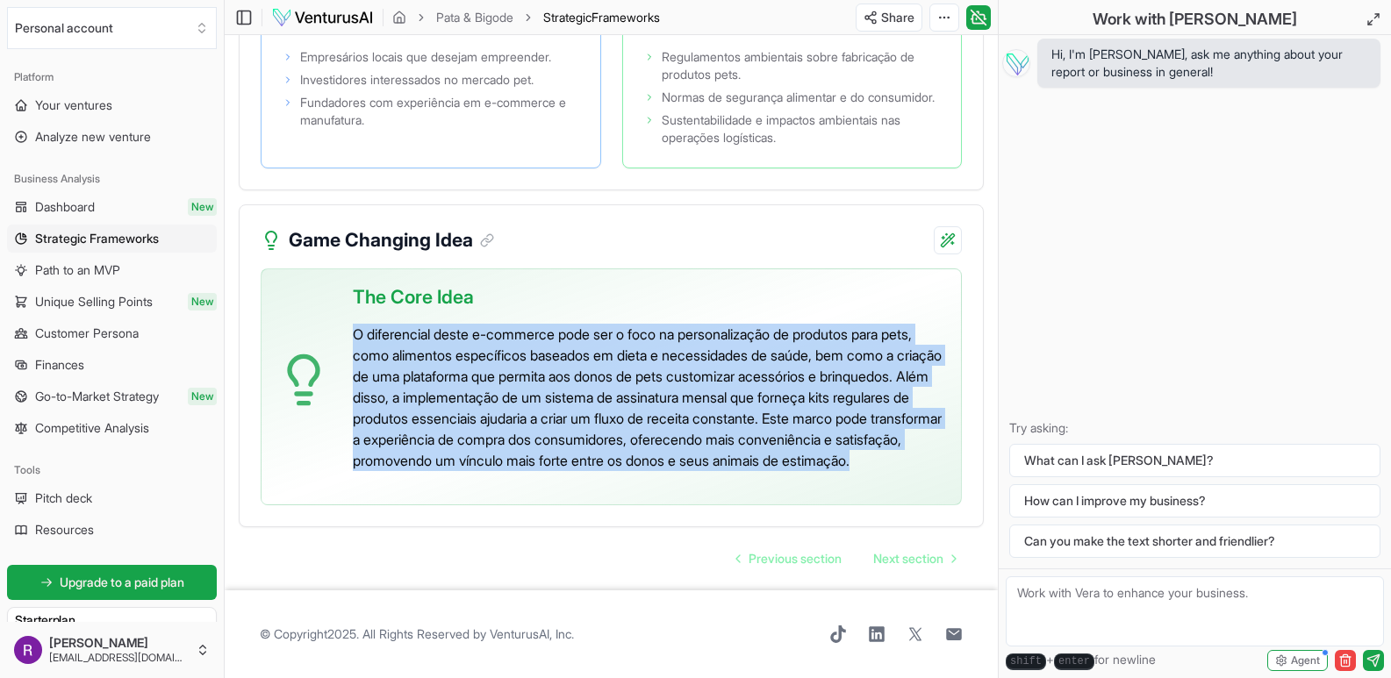
drag, startPoint x: 350, startPoint y: 307, endPoint x: 637, endPoint y: 455, distance: 322.9
click at [637, 455] on div "The Core Idea O diferencial deste e-commerce pode ser o foco na personalização …" at bounding box center [611, 386] width 701 height 237
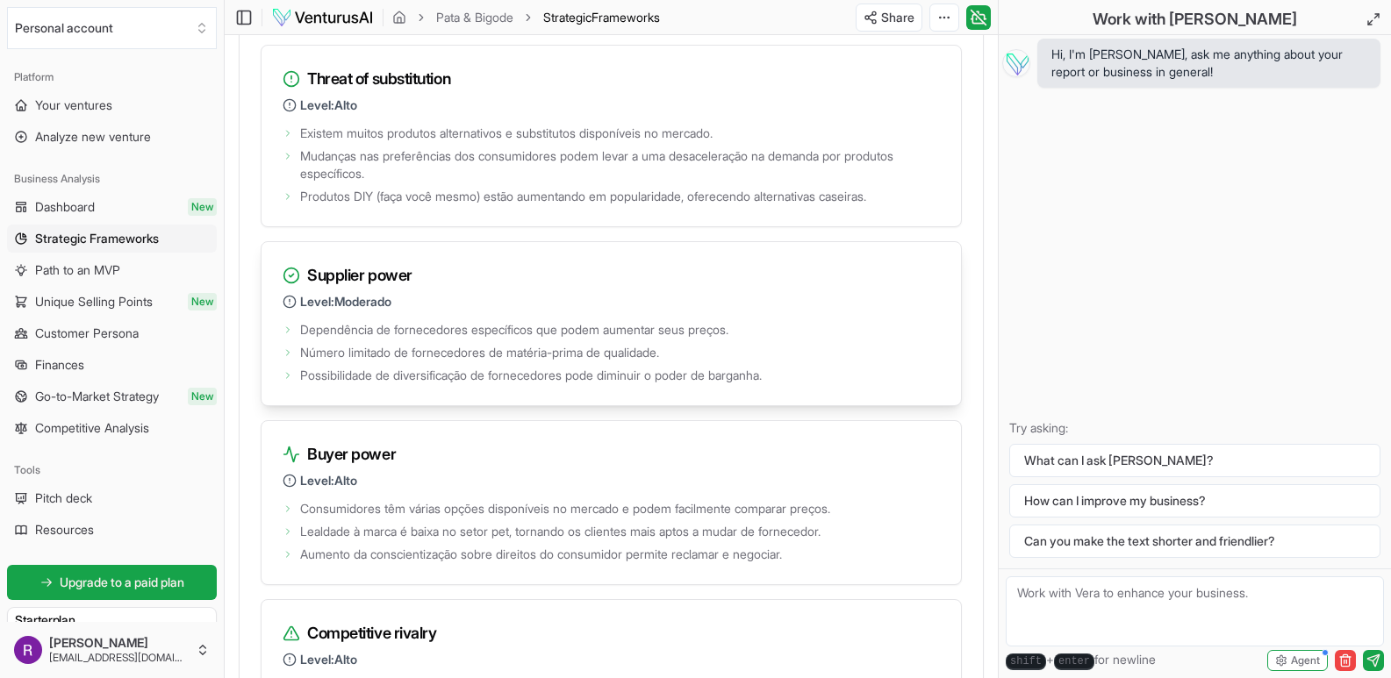
scroll to position [2703, 0]
